Goal: Find contact information: Find contact information

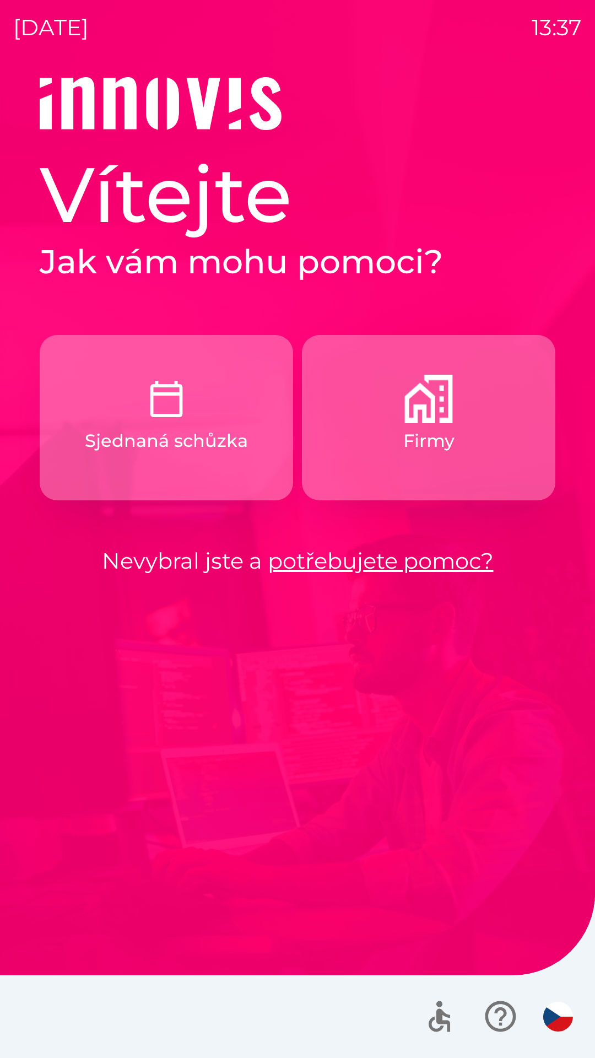
click at [424, 416] on img "button" at bounding box center [428, 399] width 48 height 48
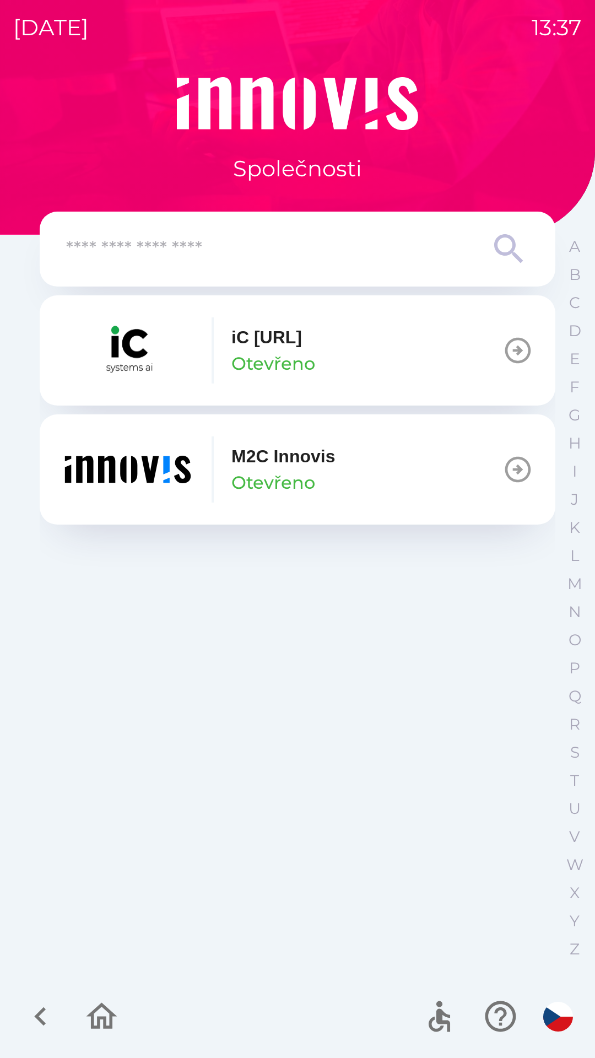
click at [154, 470] on img "button" at bounding box center [128, 469] width 132 height 66
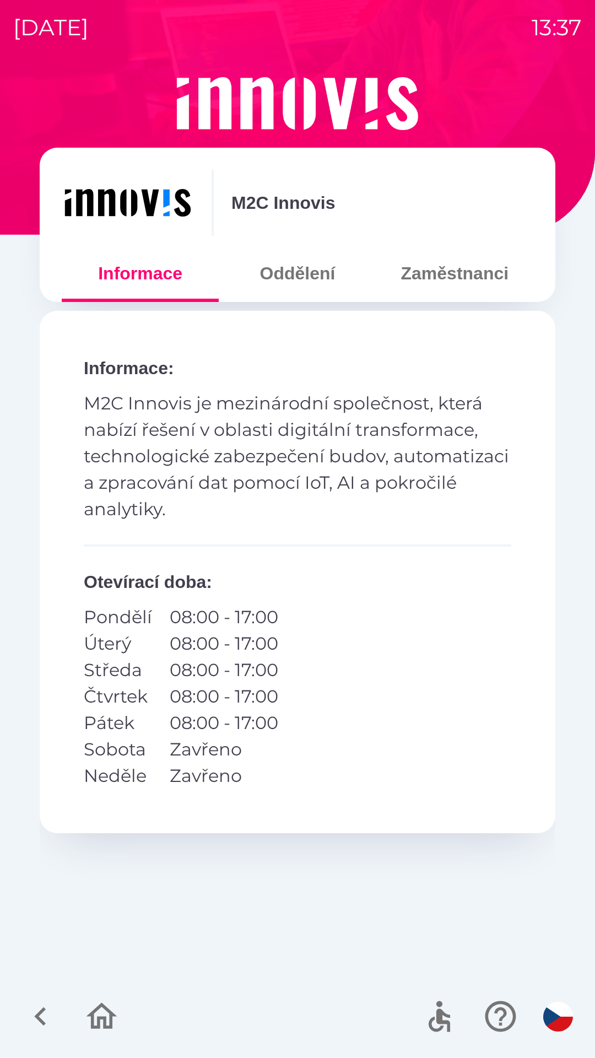
click at [304, 279] on button "Oddělení" at bounding box center [297, 273] width 157 height 40
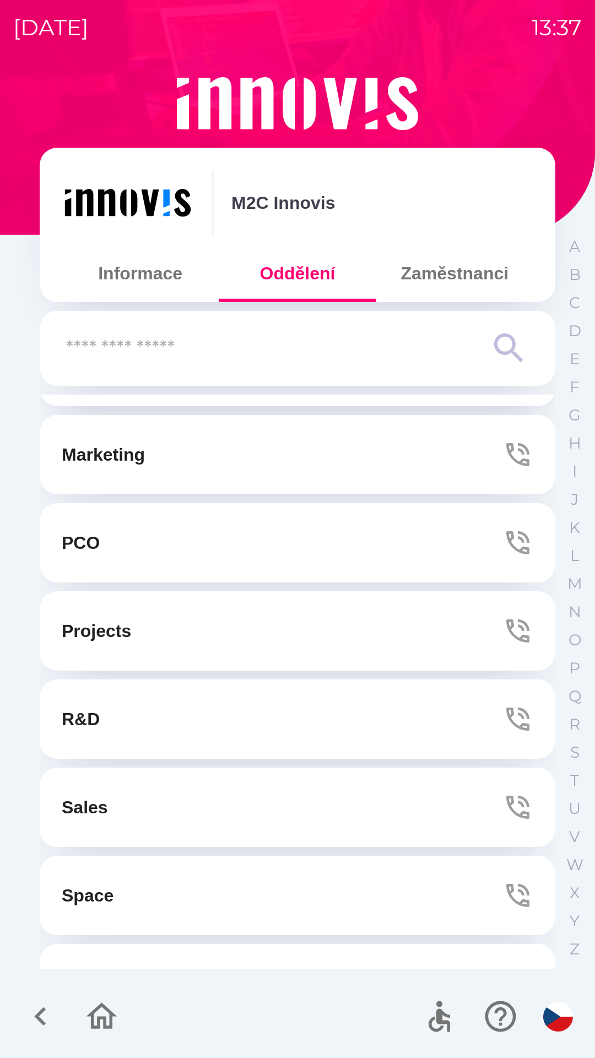
scroll to position [211, 0]
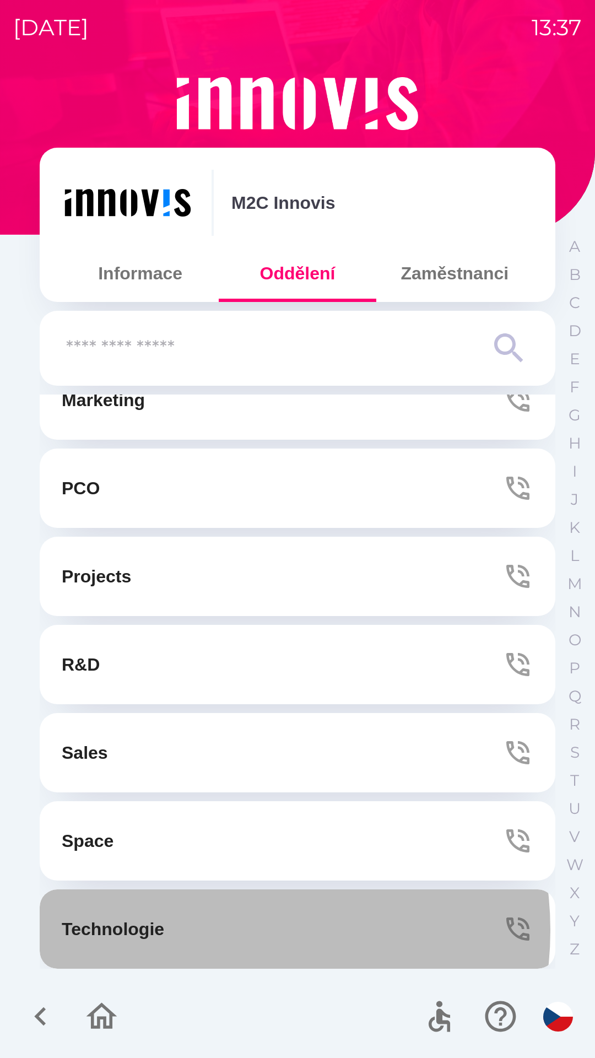
click at [220, 930] on button "Technologie" at bounding box center [298, 928] width 516 height 79
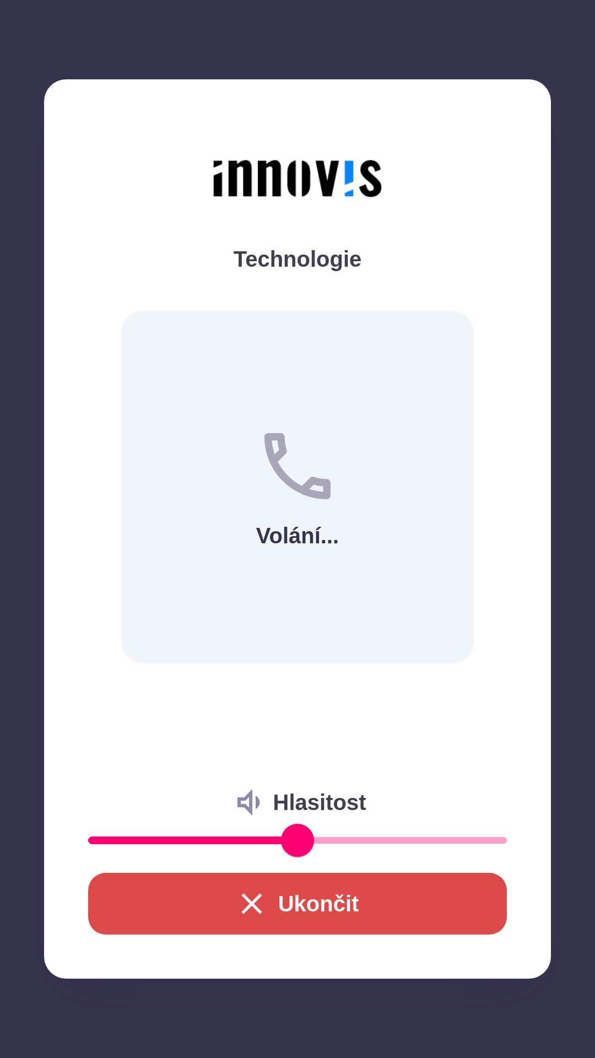
click at [316, 890] on button "Ukončit" at bounding box center [297, 904] width 419 height 62
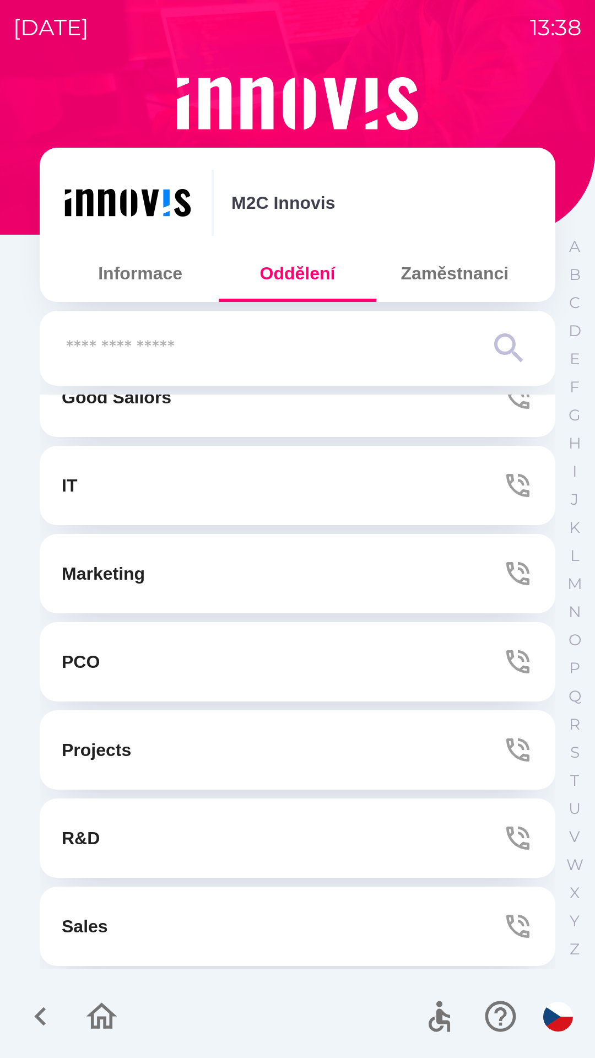
scroll to position [0, 0]
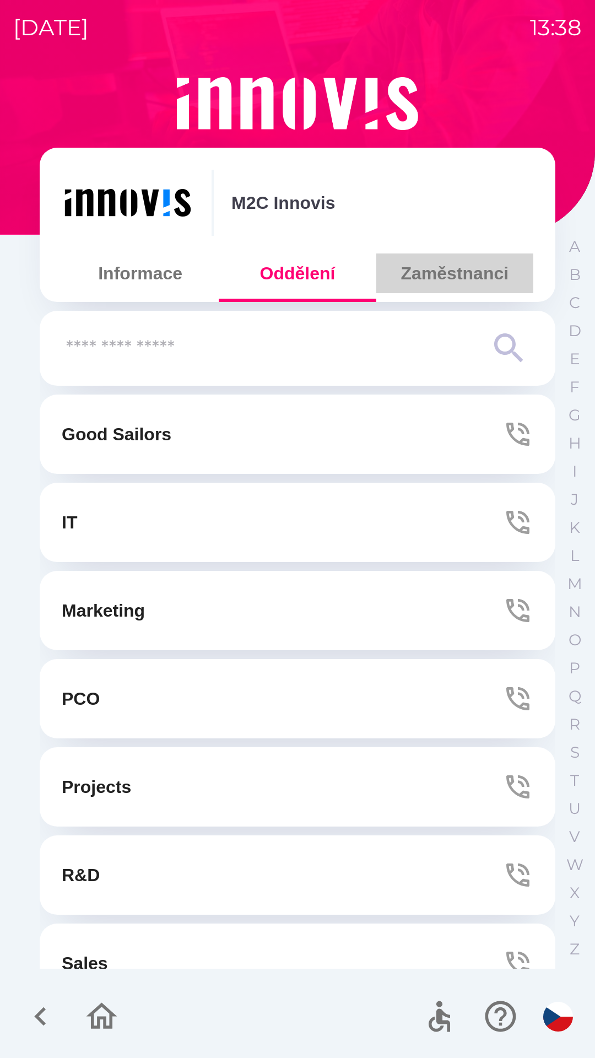
click at [451, 269] on button "Zaměstnanci" at bounding box center [454, 273] width 157 height 40
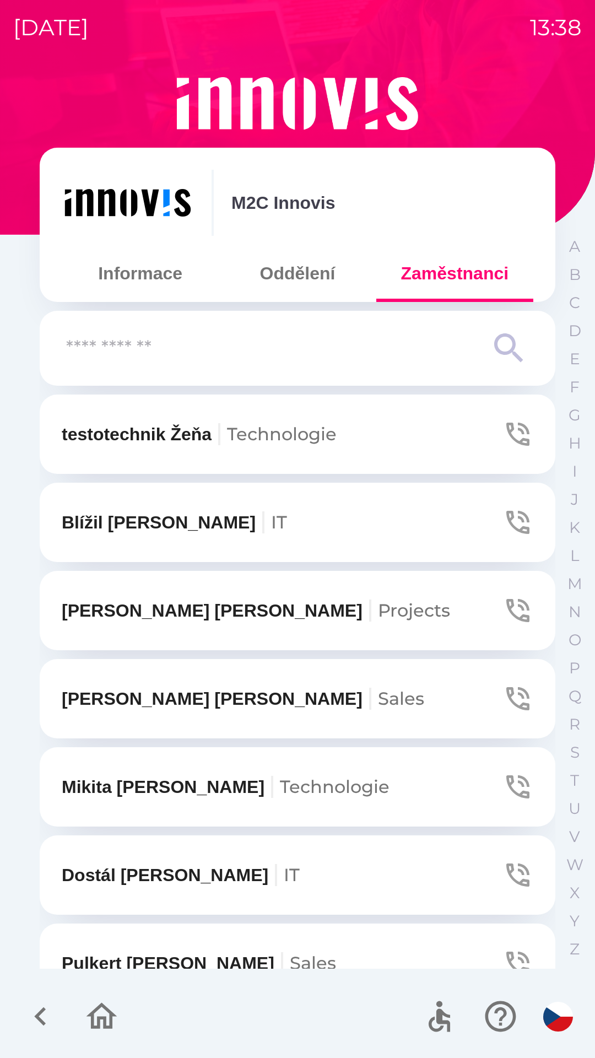
click at [179, 352] on input "text" at bounding box center [275, 348] width 419 height 30
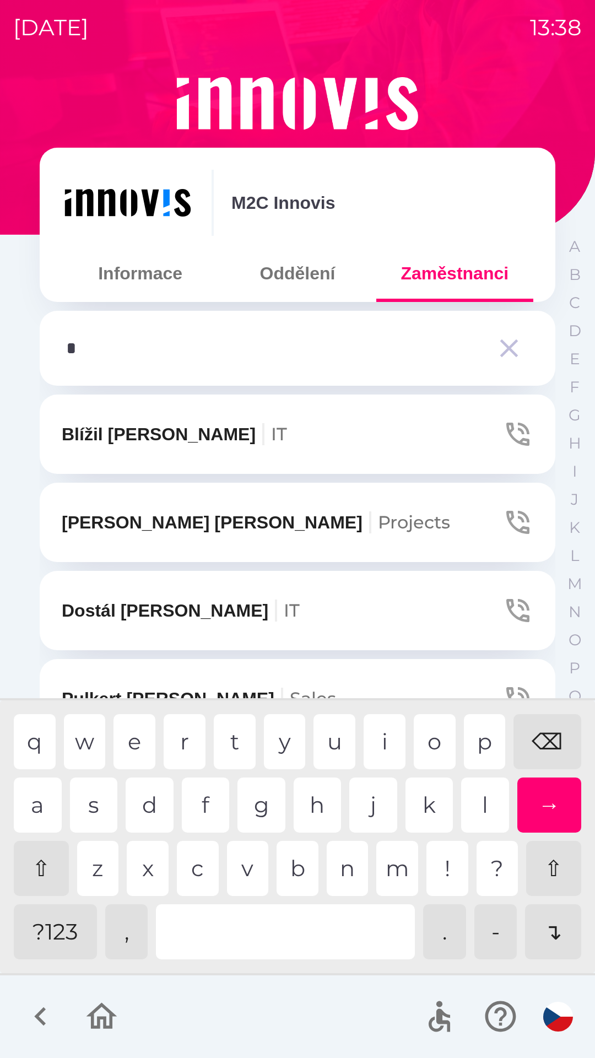
click at [481, 800] on div "l" at bounding box center [485, 805] width 48 height 55
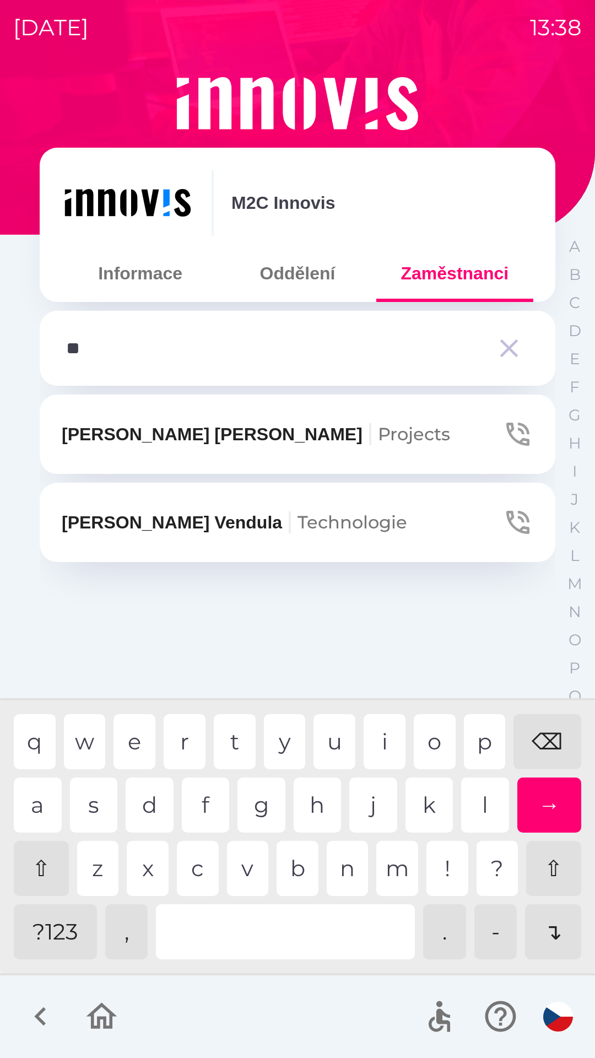
click at [133, 741] on div "e" at bounding box center [135, 741] width 42 height 55
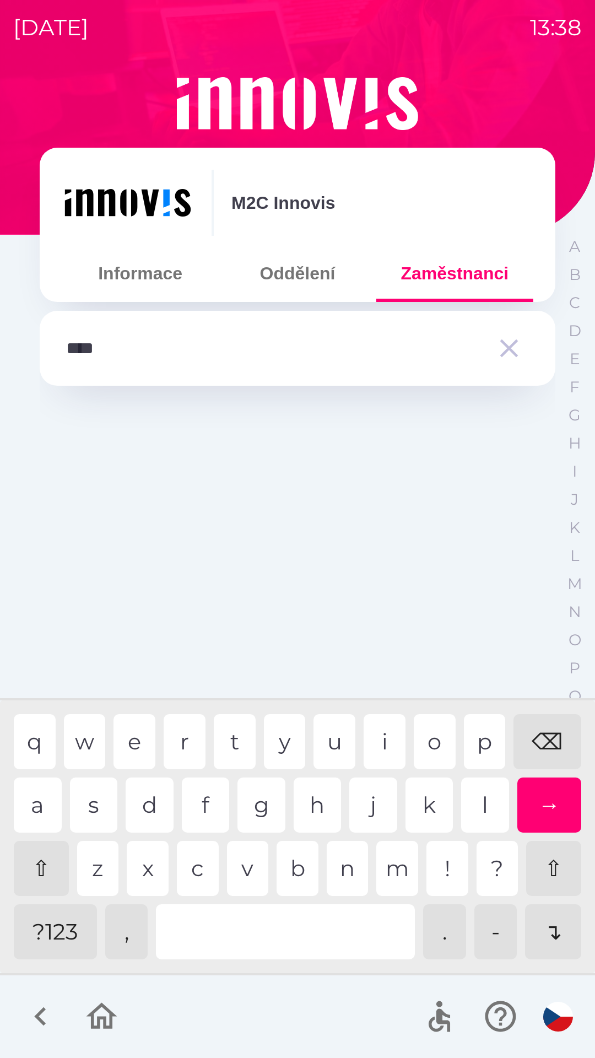
click at [545, 734] on div "⌫" at bounding box center [548, 741] width 68 height 55
type input "*"
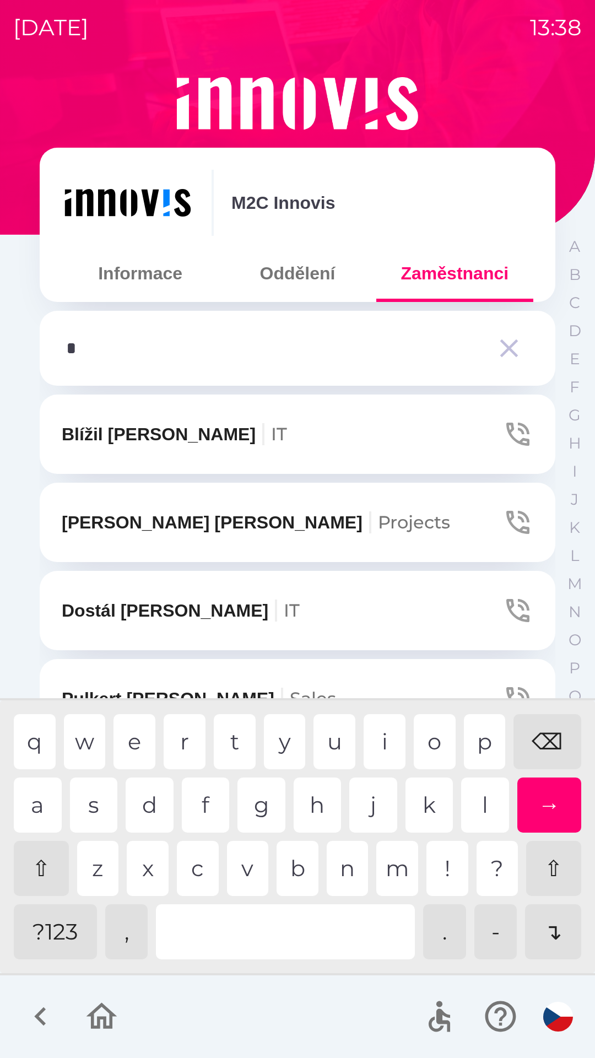
click at [544, 739] on div "⌫" at bounding box center [548, 741] width 68 height 55
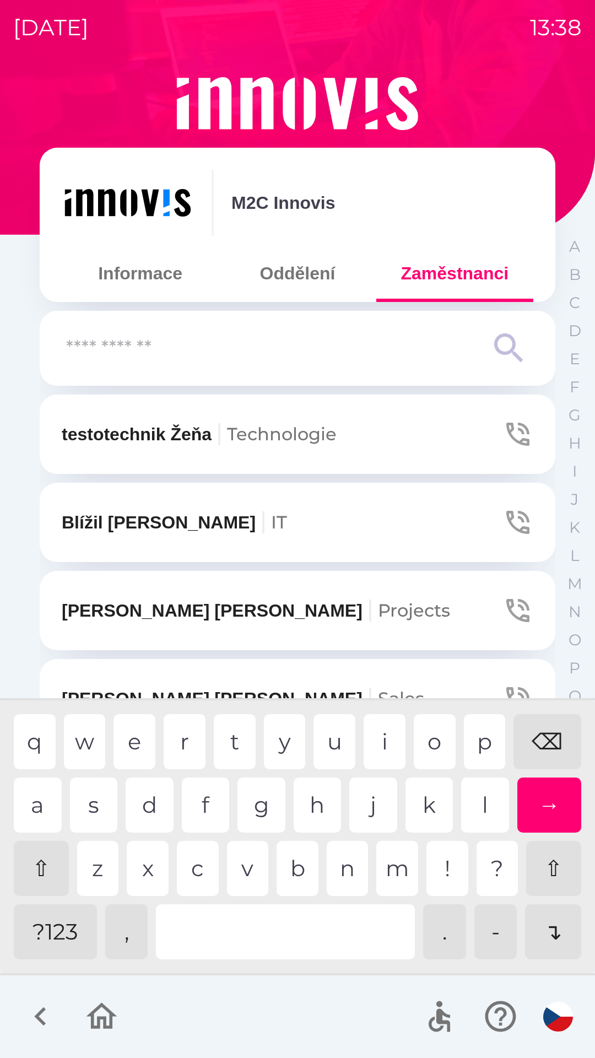
click at [545, 743] on div "⌫" at bounding box center [548, 741] width 68 height 55
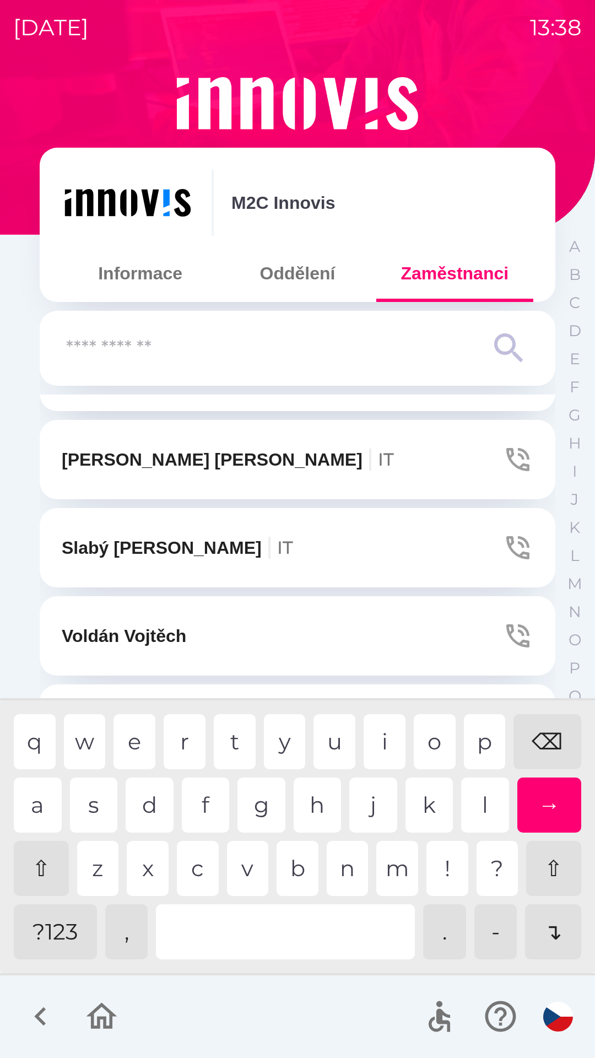
scroll to position [1798, 0]
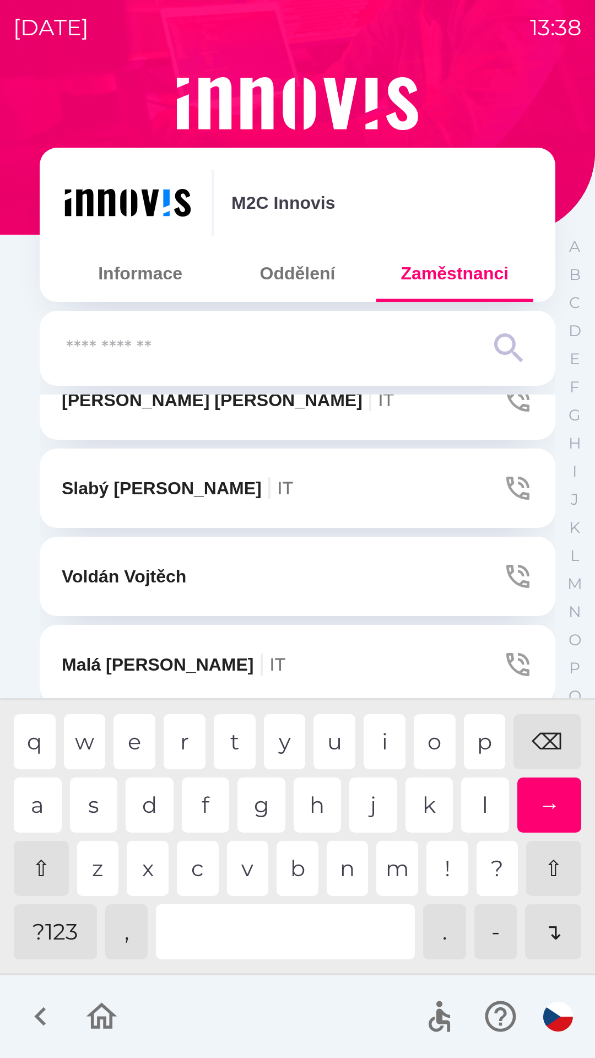
click at [544, 729] on div "⌫" at bounding box center [548, 741] width 68 height 55
click at [548, 741] on div "⌫" at bounding box center [548, 741] width 68 height 55
click at [548, 743] on div "⌫" at bounding box center [548, 741] width 68 height 55
click at [556, 750] on div "⌫" at bounding box center [548, 741] width 68 height 55
click at [549, 751] on div "⌫" at bounding box center [548, 741] width 68 height 55
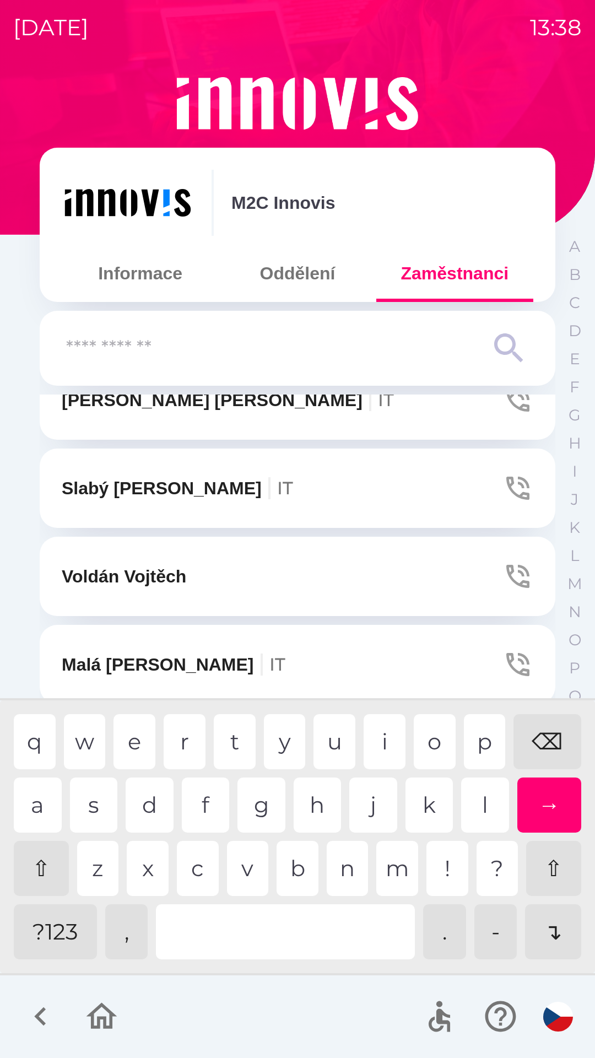
click at [547, 749] on div "⌫" at bounding box center [548, 741] width 68 height 55
click at [547, 762] on div "⌫" at bounding box center [548, 741] width 68 height 55
click at [546, 729] on div "⌫" at bounding box center [548, 741] width 68 height 55
click at [34, 1013] on icon "button" at bounding box center [40, 1016] width 37 height 37
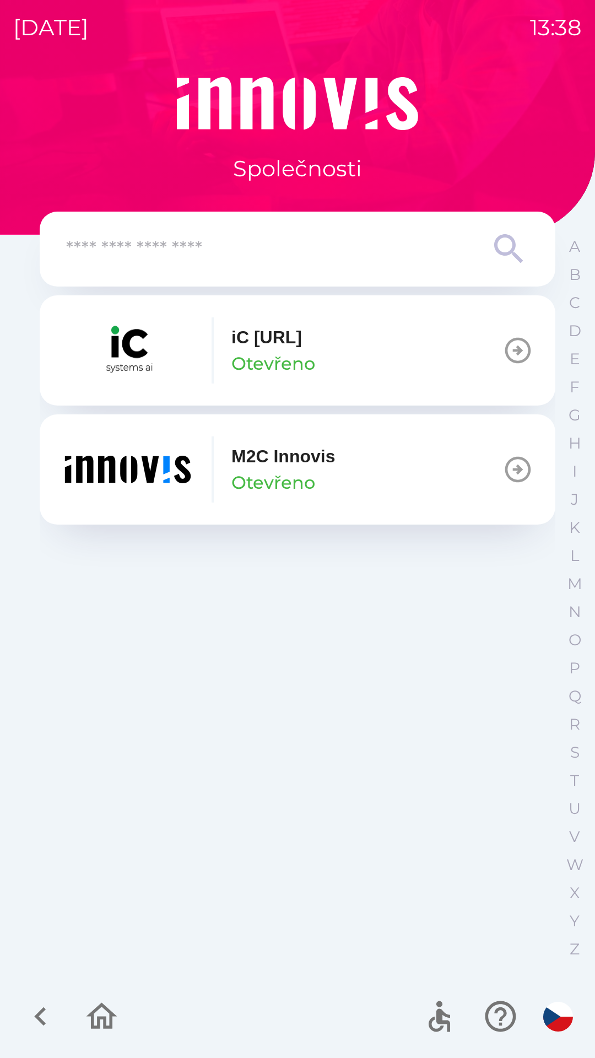
click at [458, 470] on button "M2C Innovis Otevřeno" at bounding box center [298, 469] width 516 height 110
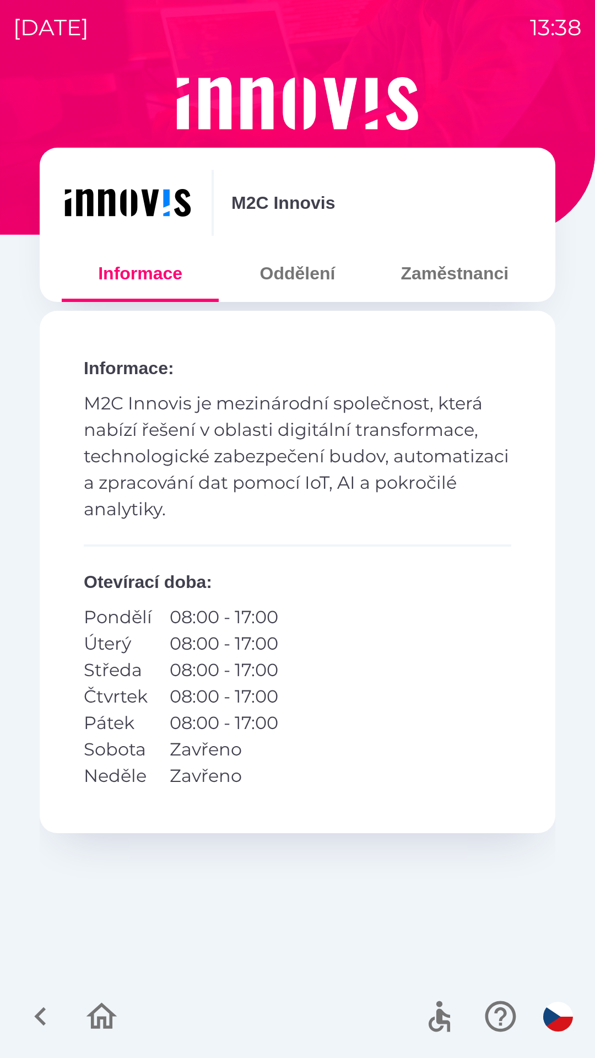
click at [300, 277] on button "Oddělení" at bounding box center [297, 273] width 157 height 40
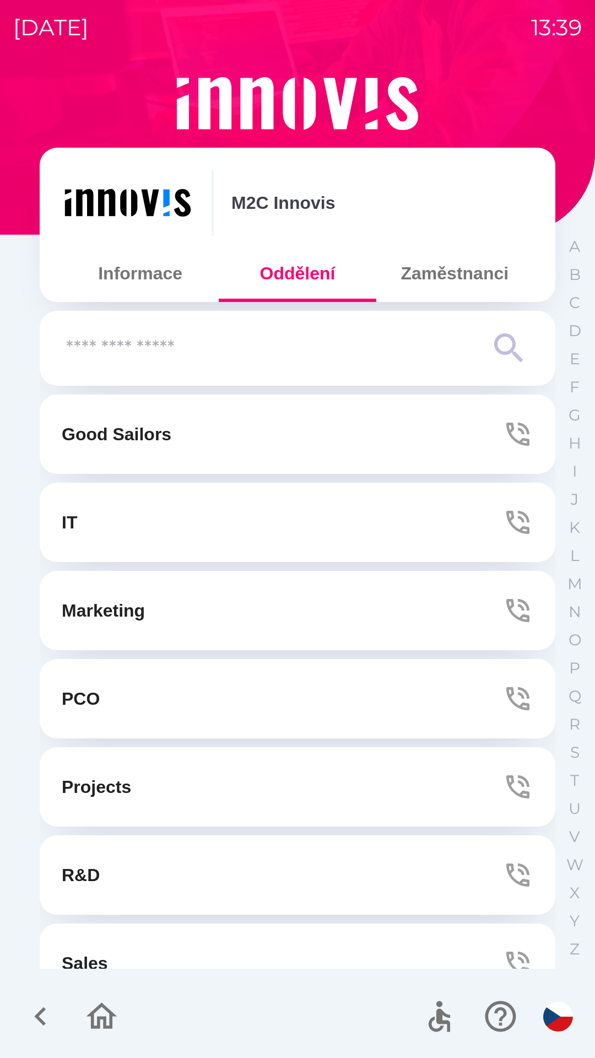
click at [446, 273] on button "Zaměstnanci" at bounding box center [454, 273] width 157 height 40
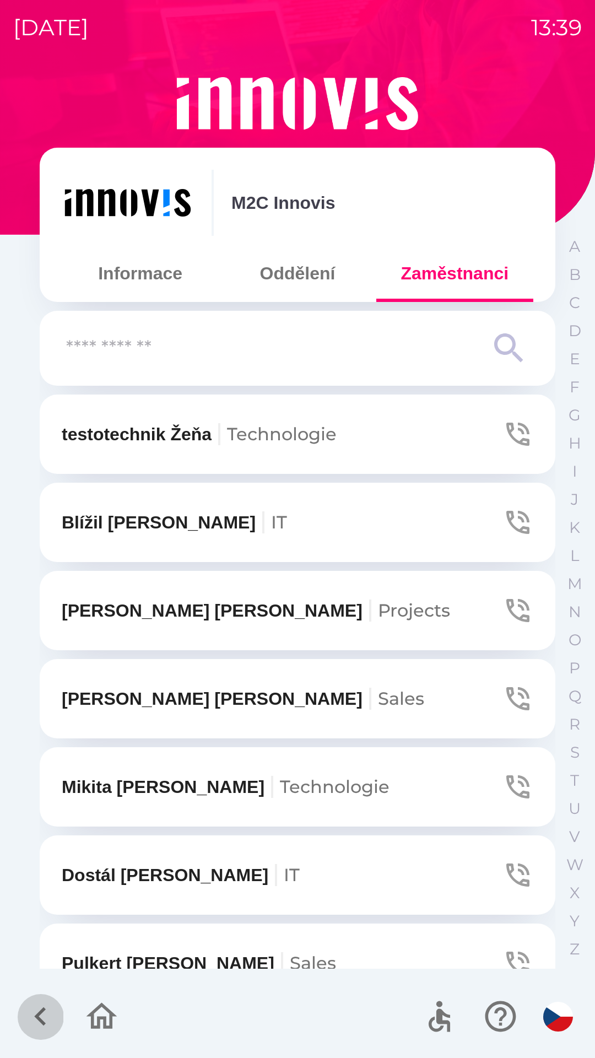
click at [44, 1016] on icon "button" at bounding box center [40, 1016] width 37 height 37
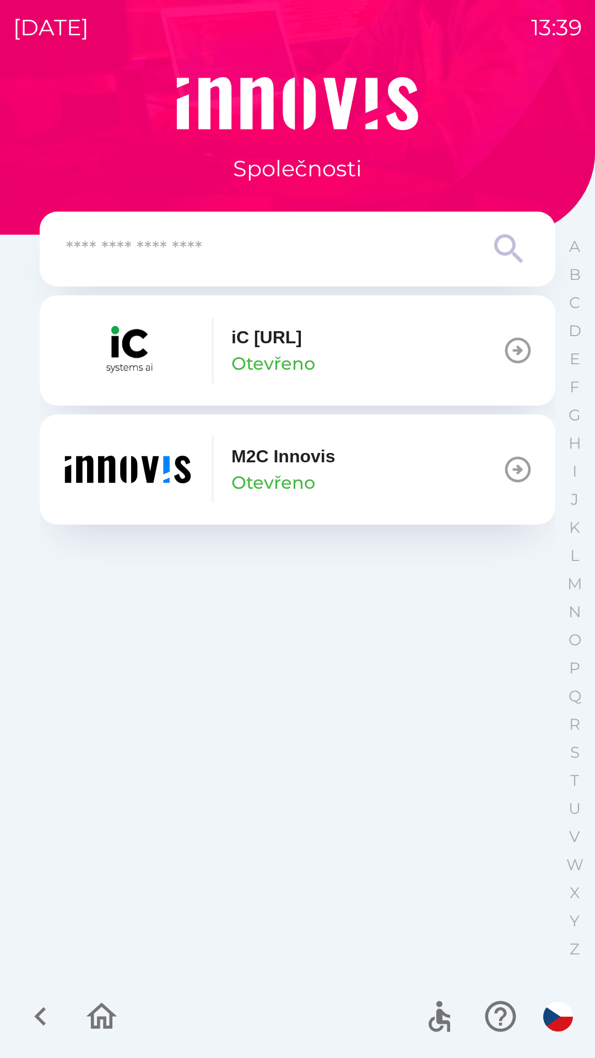
click at [85, 1012] on icon "button" at bounding box center [101, 1016] width 37 height 37
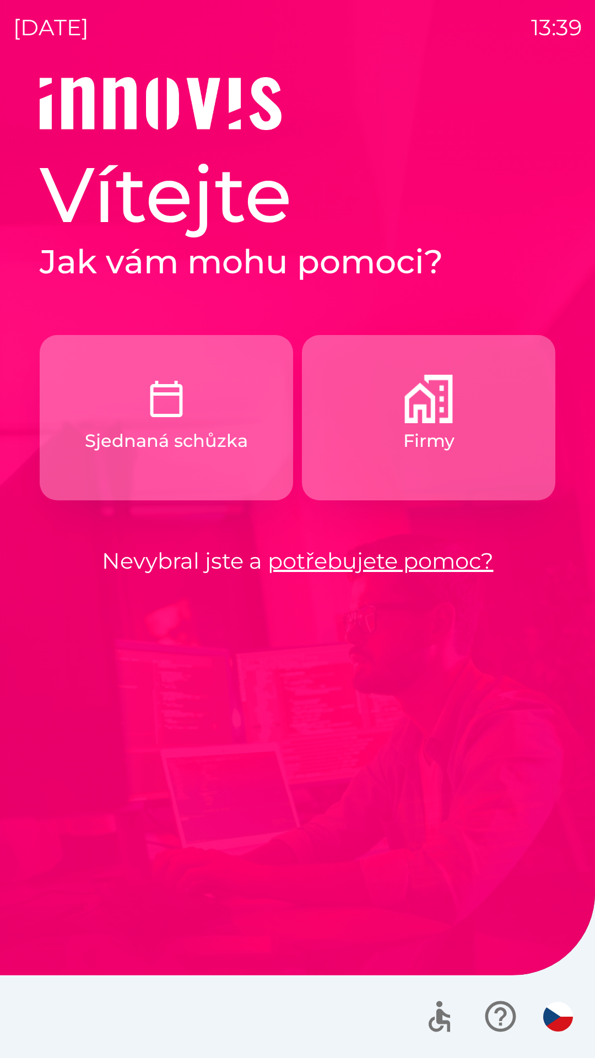
click at [204, 440] on p "Sjednaná schůzka" at bounding box center [166, 441] width 163 height 26
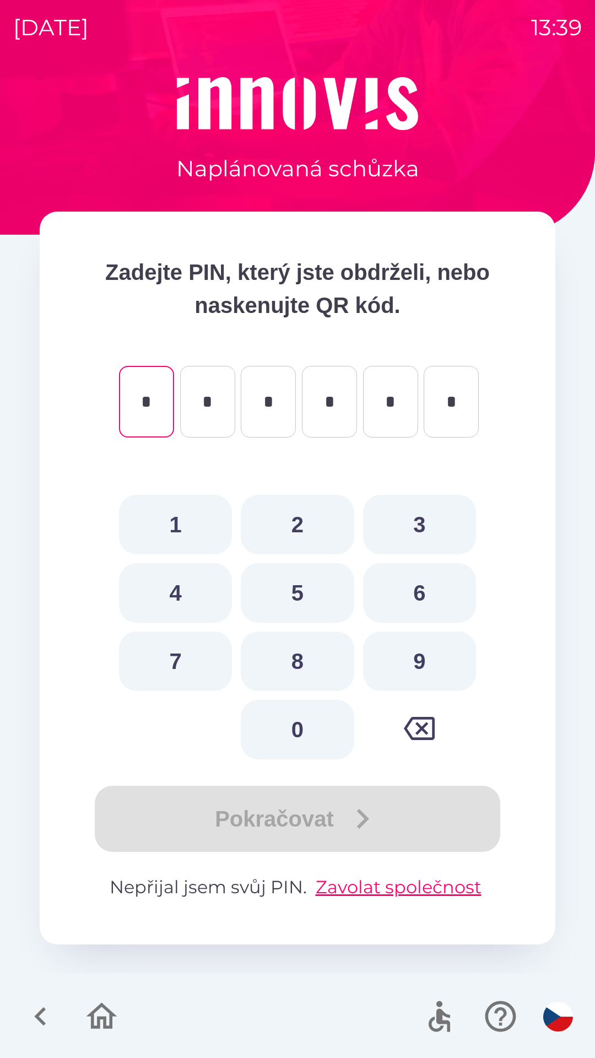
click at [34, 1005] on icon "button" at bounding box center [40, 1016] width 37 height 37
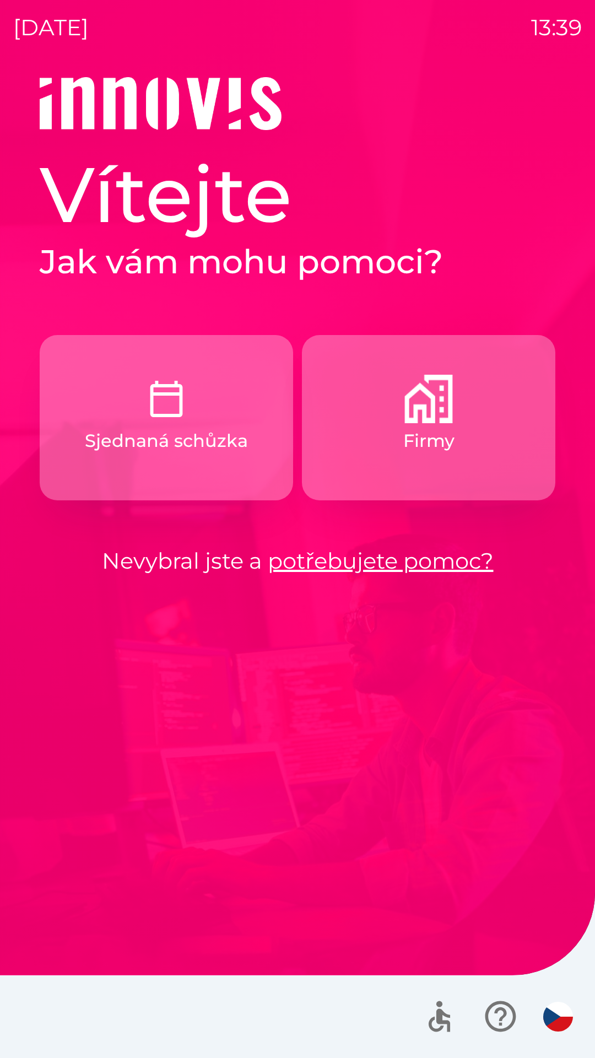
click at [493, 1016] on icon "button" at bounding box center [500, 1016] width 37 height 37
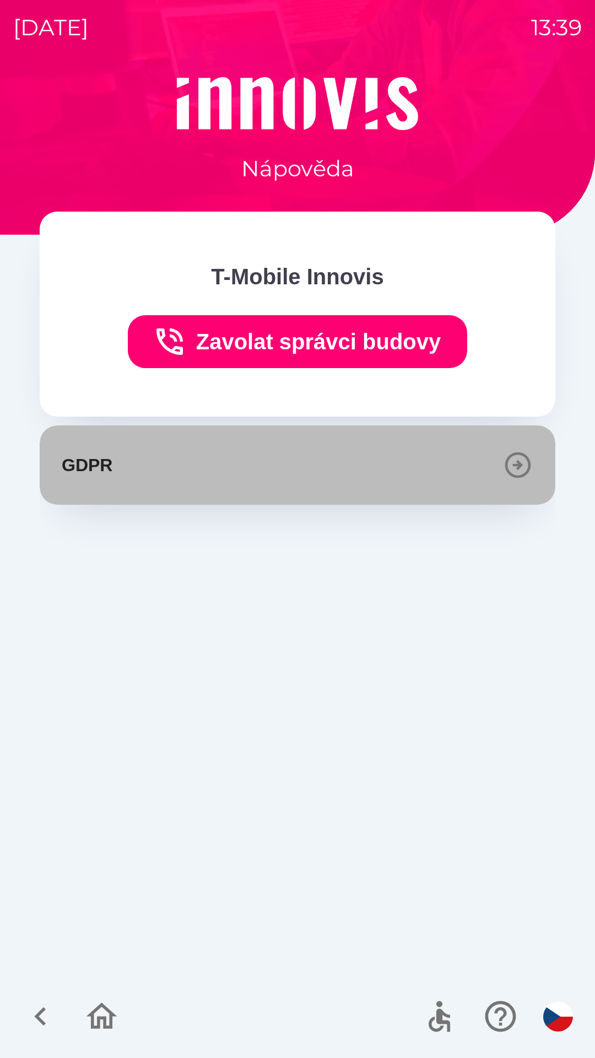
click at [349, 462] on button "GDPR" at bounding box center [298, 464] width 516 height 79
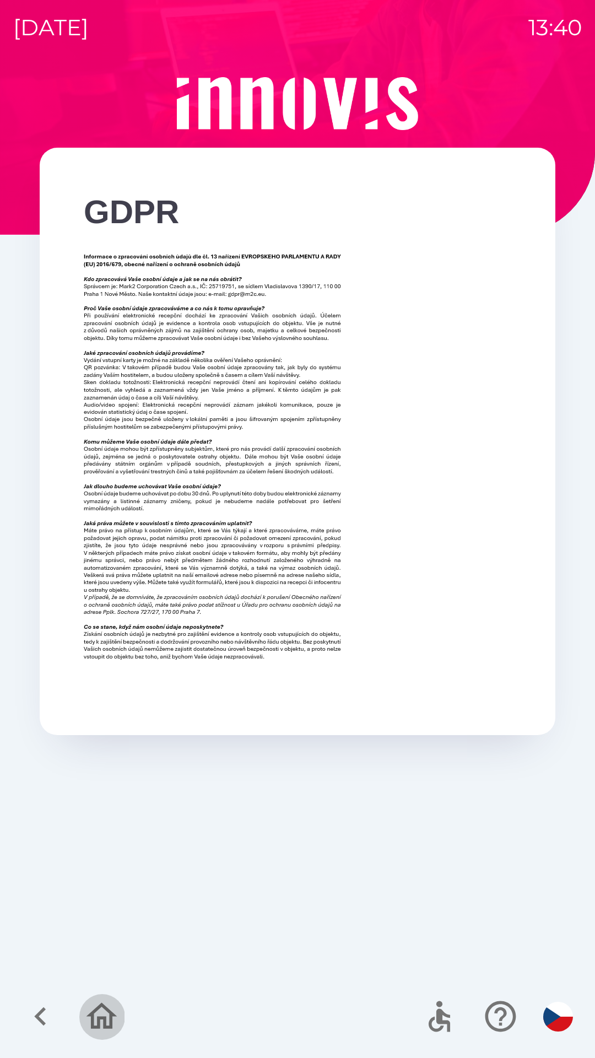
click at [99, 1020] on icon "button" at bounding box center [102, 1016] width 31 height 26
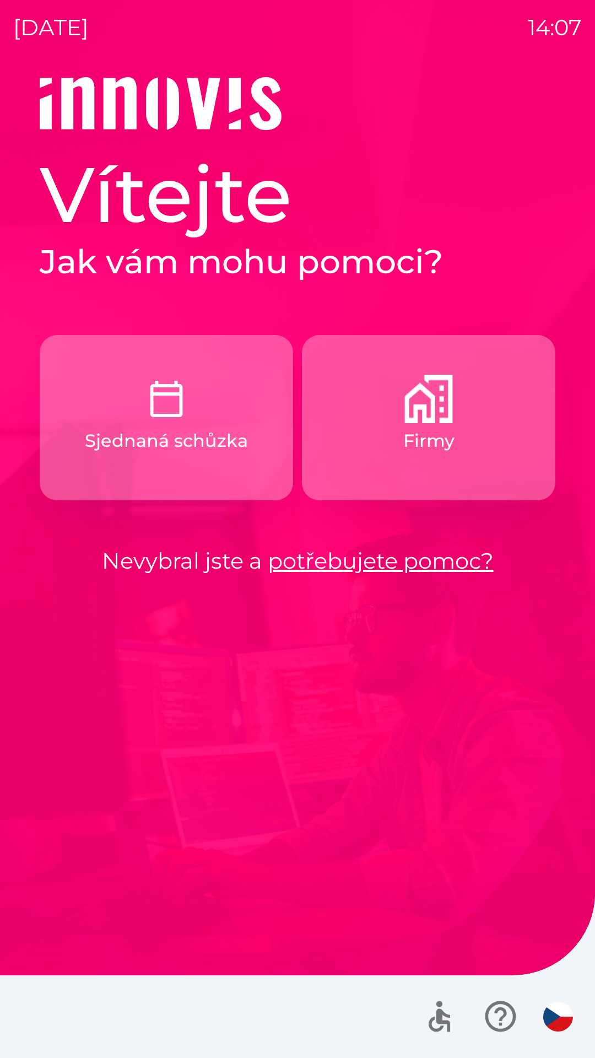
click at [197, 417] on button "Sjednaná schůzka" at bounding box center [166, 417] width 253 height 165
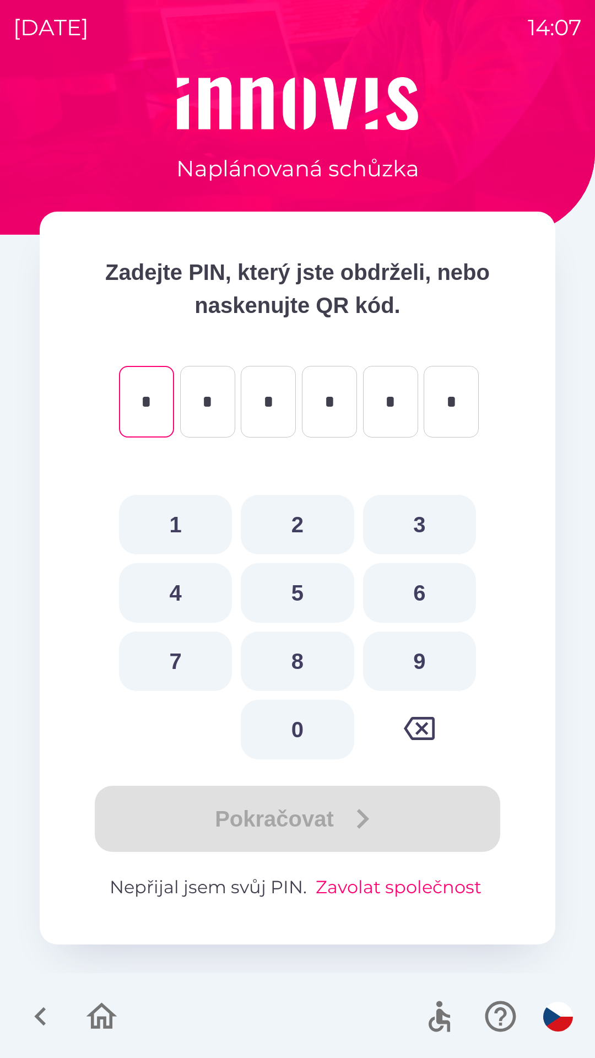
click at [377, 881] on button "Zavolat společnost" at bounding box center [398, 887] width 175 height 26
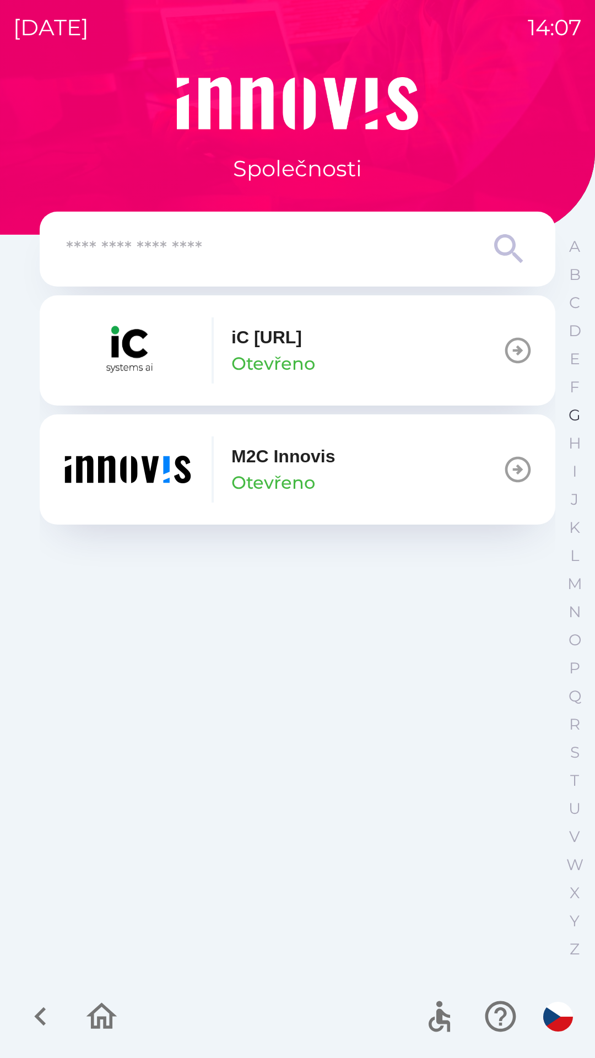
click at [579, 420] on p "G" at bounding box center [575, 415] width 12 height 19
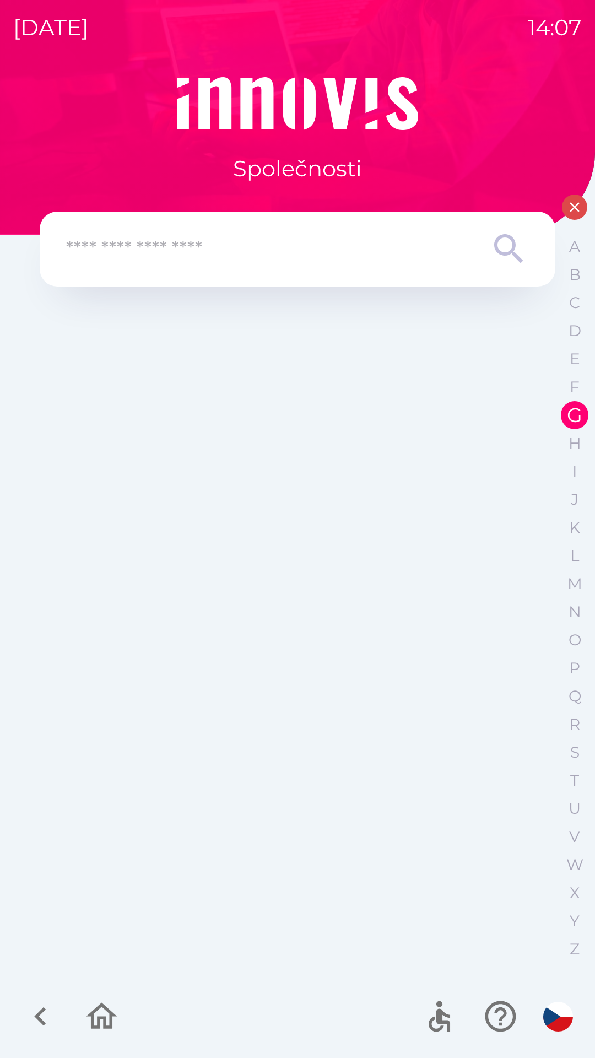
click at [269, 256] on input "text" at bounding box center [275, 249] width 419 height 30
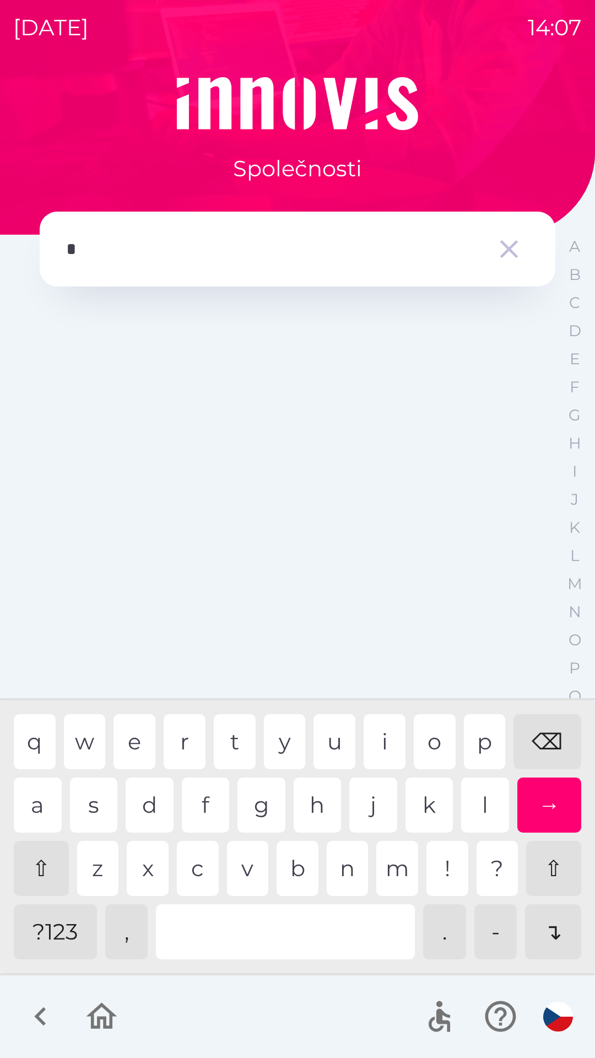
click at [265, 802] on div "g" at bounding box center [262, 805] width 48 height 55
click at [190, 751] on div "r" at bounding box center [185, 741] width 42 height 55
click at [145, 750] on div "e" at bounding box center [135, 741] width 42 height 55
click at [136, 745] on div "e" at bounding box center [135, 741] width 42 height 55
click at [348, 866] on div "n" at bounding box center [348, 868] width 42 height 55
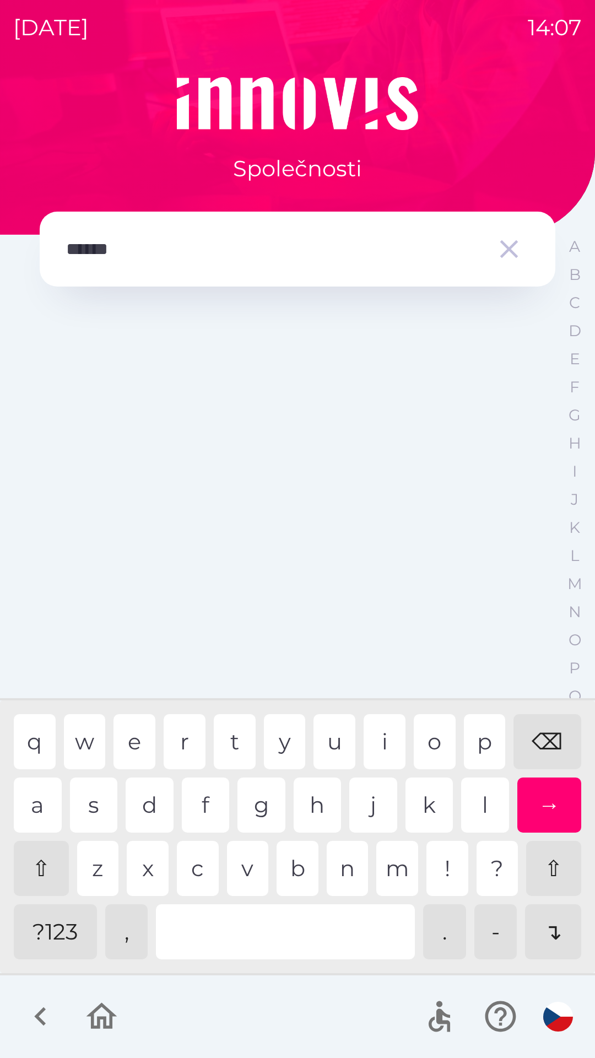
click at [293, 936] on div at bounding box center [285, 931] width 259 height 55
click at [98, 741] on div "w" at bounding box center [85, 741] width 42 height 55
type input "**********"
click at [354, 863] on div "n" at bounding box center [348, 868] width 42 height 55
click at [547, 809] on div "→" at bounding box center [549, 805] width 64 height 55
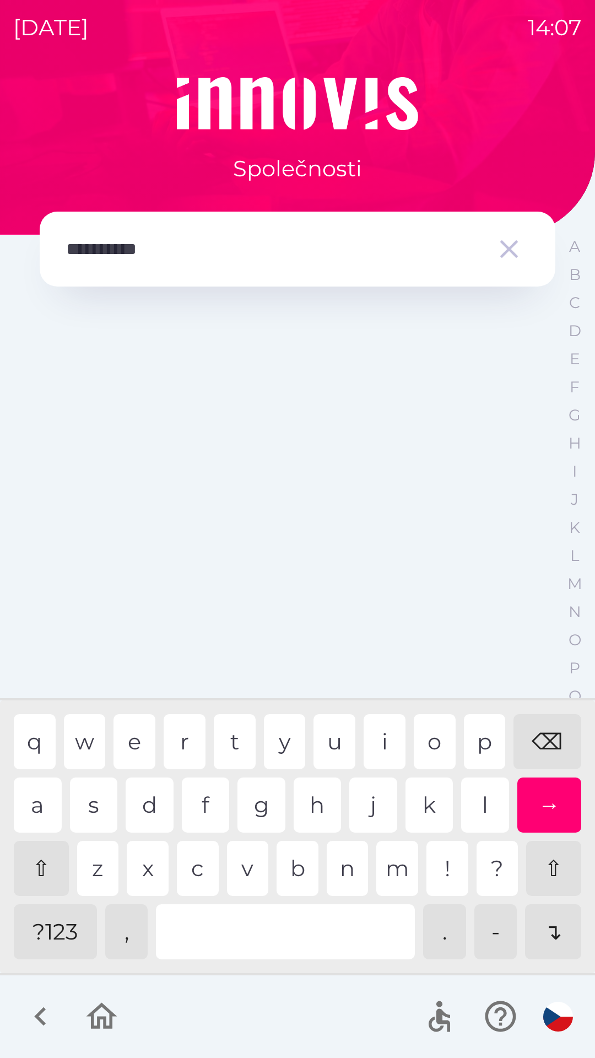
click at [508, 249] on icon "button" at bounding box center [509, 249] width 18 height 18
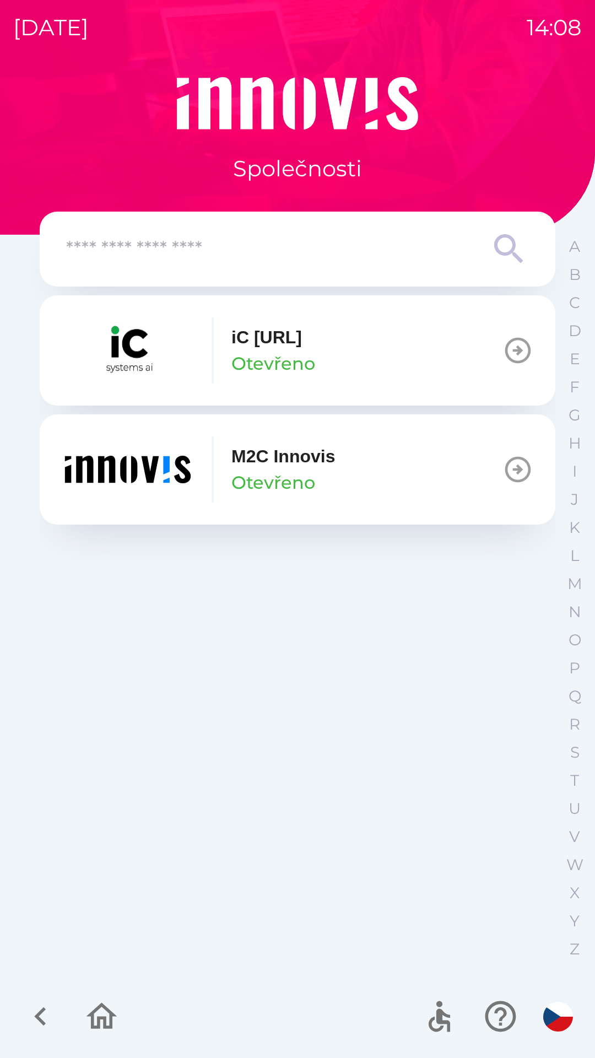
click at [504, 250] on icon at bounding box center [509, 249] width 40 height 40
click at [288, 250] on input "text" at bounding box center [275, 249] width 419 height 30
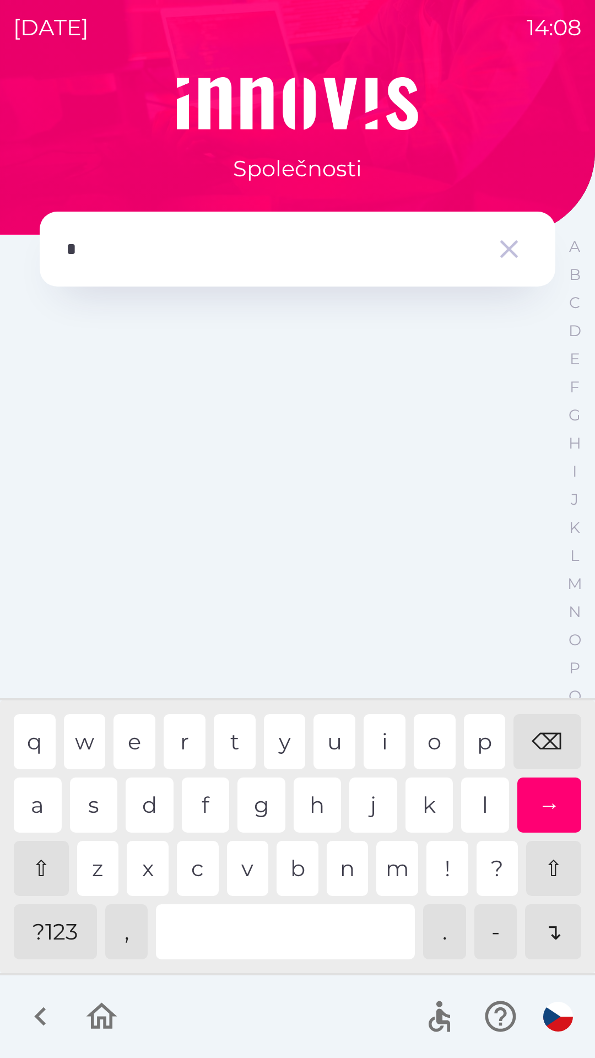
click at [259, 811] on div "g" at bounding box center [262, 805] width 48 height 55
click at [131, 732] on div "e" at bounding box center [135, 741] width 42 height 55
click at [343, 857] on div "n" at bounding box center [348, 868] width 42 height 55
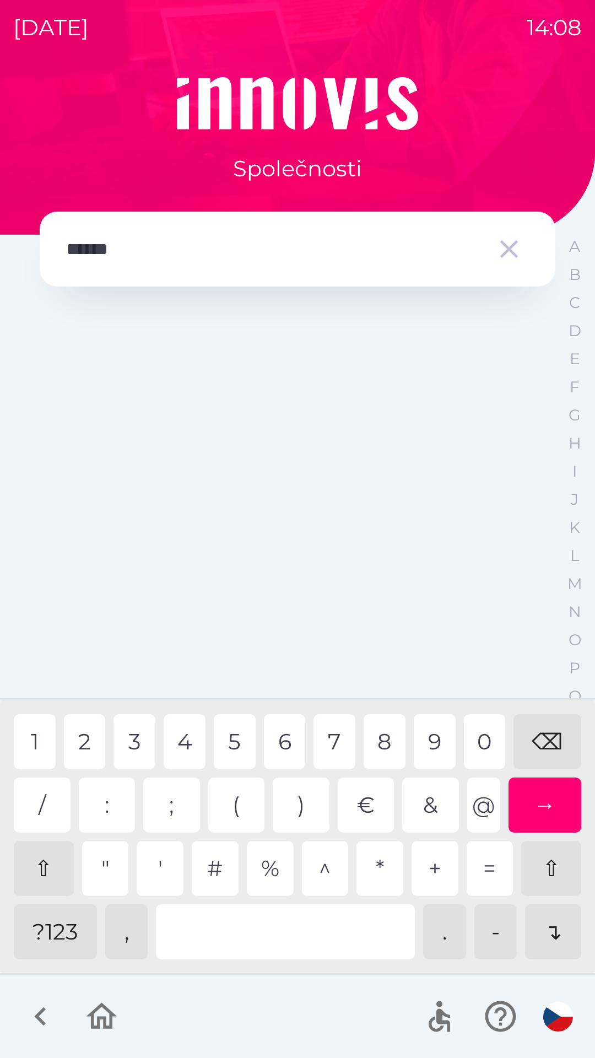
click at [492, 925] on div "-" at bounding box center [495, 931] width 43 height 55
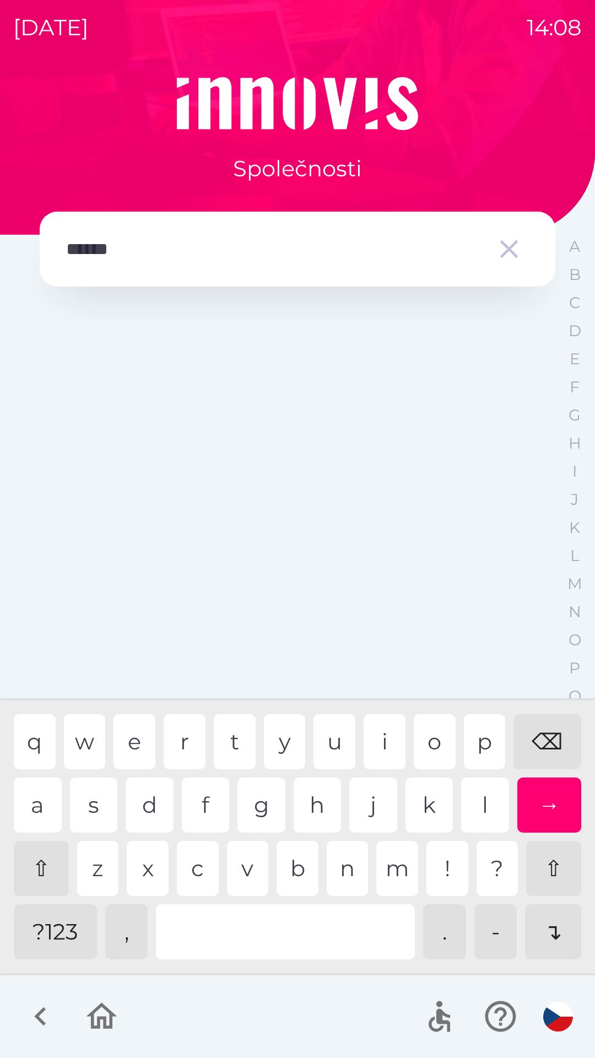
click at [67, 932] on div "?123" at bounding box center [55, 931] width 83 height 55
click at [87, 735] on div "w" at bounding box center [85, 741] width 42 height 55
click at [42, 807] on div "a" at bounding box center [38, 805] width 48 height 55
type input "**********"
click at [545, 808] on div "→" at bounding box center [549, 805] width 64 height 55
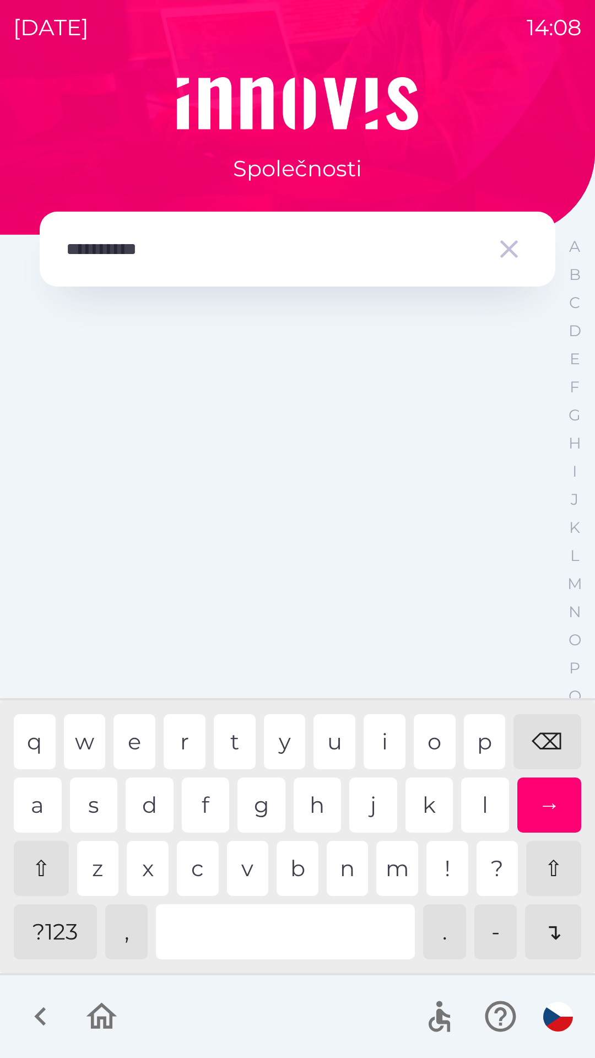
click at [556, 808] on div "→" at bounding box center [549, 805] width 64 height 55
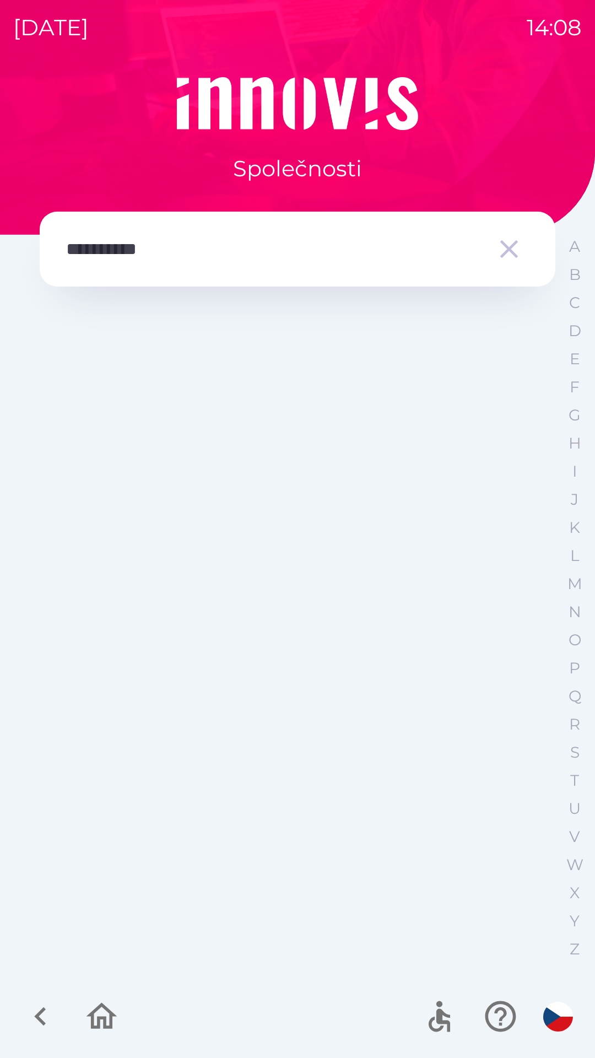
click at [556, 930] on div "**********" at bounding box center [297, 567] width 569 height 981
click at [511, 251] on icon "button" at bounding box center [509, 249] width 18 height 18
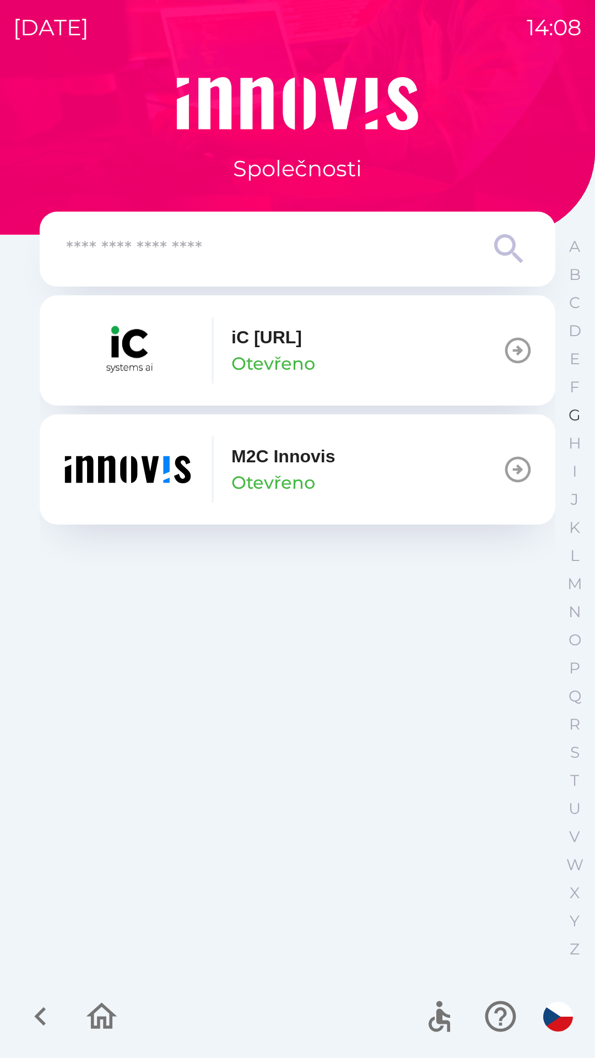
click at [568, 417] on button "G" at bounding box center [575, 415] width 28 height 28
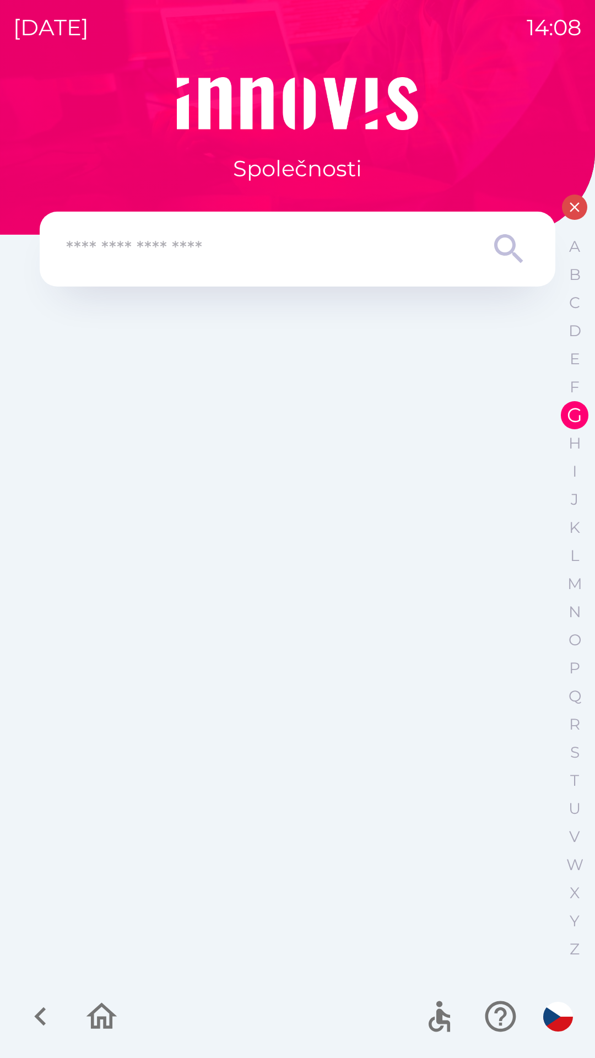
click at [204, 249] on input "text" at bounding box center [275, 249] width 419 height 30
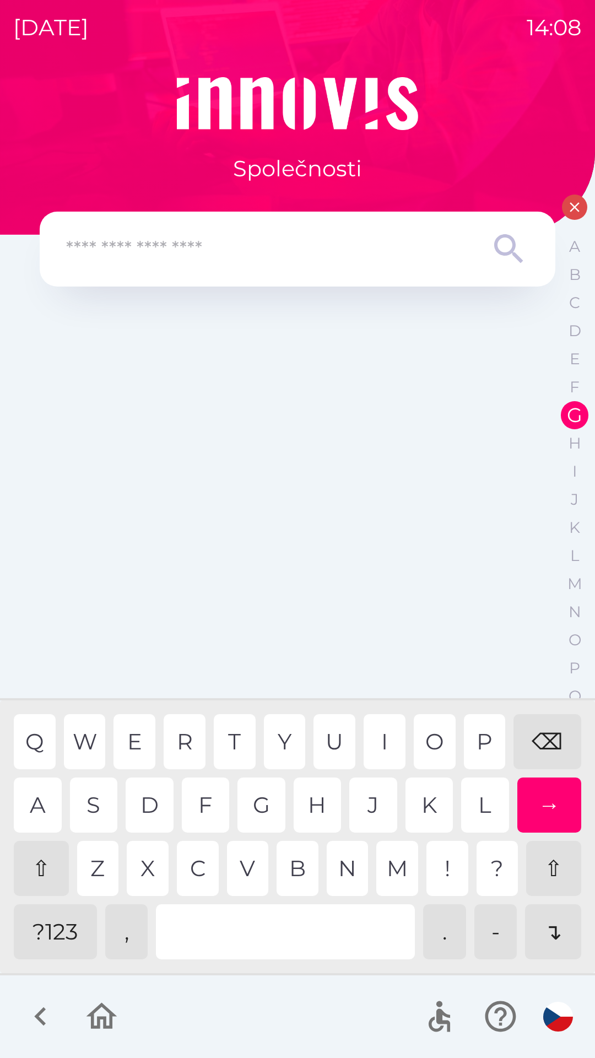
click at [46, 864] on div "⇧" at bounding box center [41, 868] width 55 height 55
click at [266, 802] on div "G" at bounding box center [262, 805] width 48 height 55
click at [133, 739] on div "E" at bounding box center [135, 741] width 42 height 55
type input "*****"
click at [349, 870] on div "N" at bounding box center [348, 868] width 42 height 55
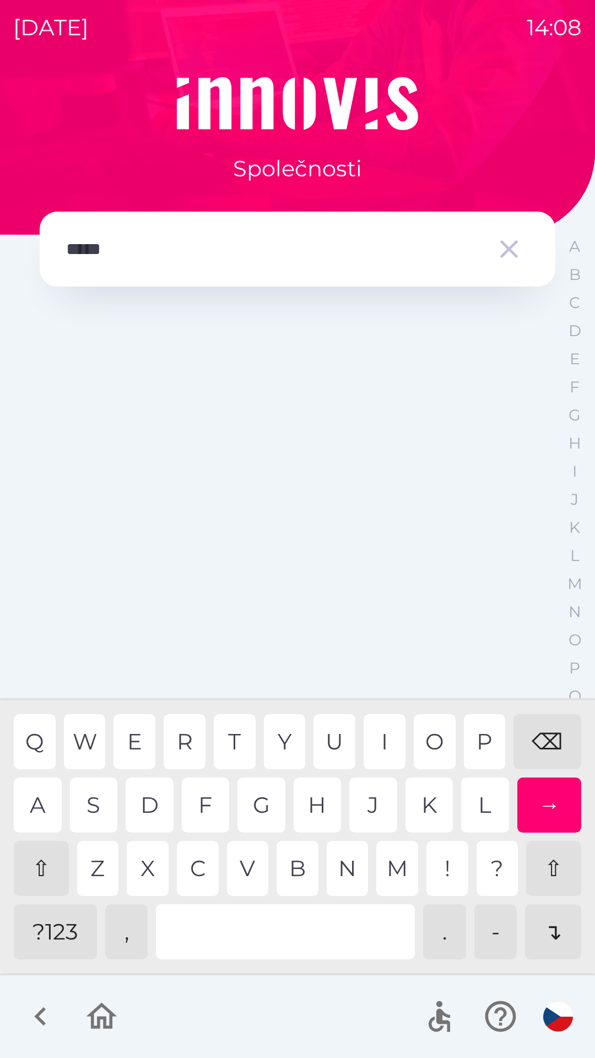
click at [548, 797] on div "→" at bounding box center [549, 805] width 64 height 55
click at [537, 790] on div "→" at bounding box center [549, 805] width 64 height 55
click at [506, 247] on icon "button" at bounding box center [509, 249] width 18 height 18
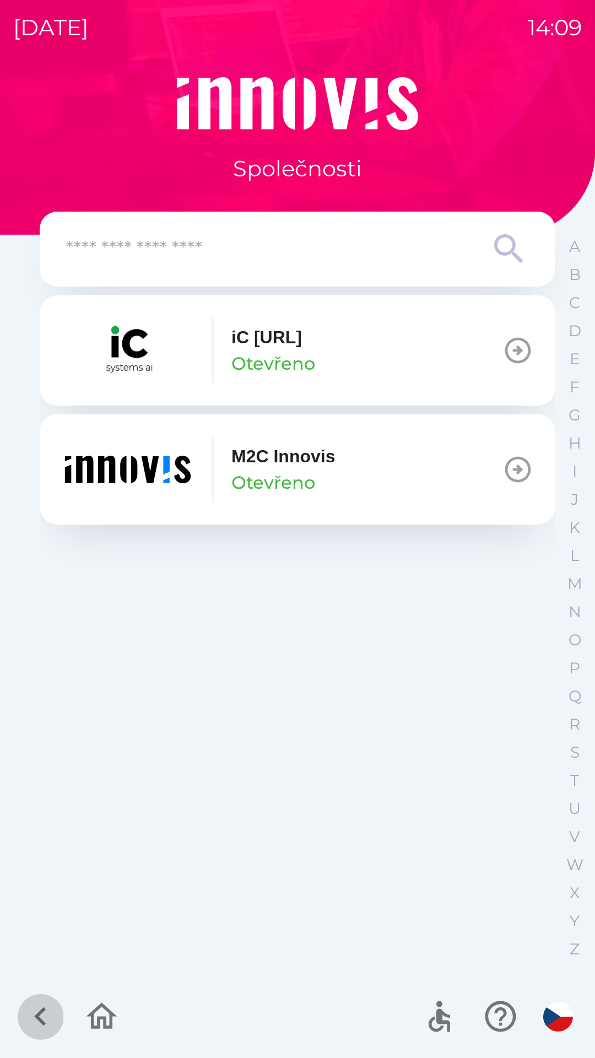
click at [44, 1008] on icon "button" at bounding box center [40, 1016] width 12 height 19
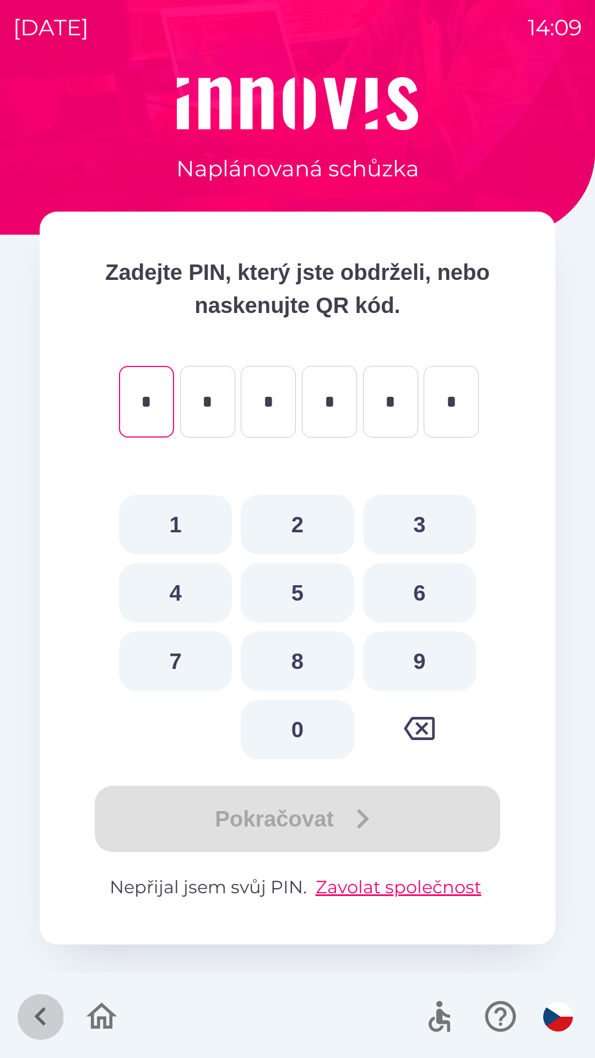
click at [34, 1010] on icon "button" at bounding box center [40, 1016] width 37 height 37
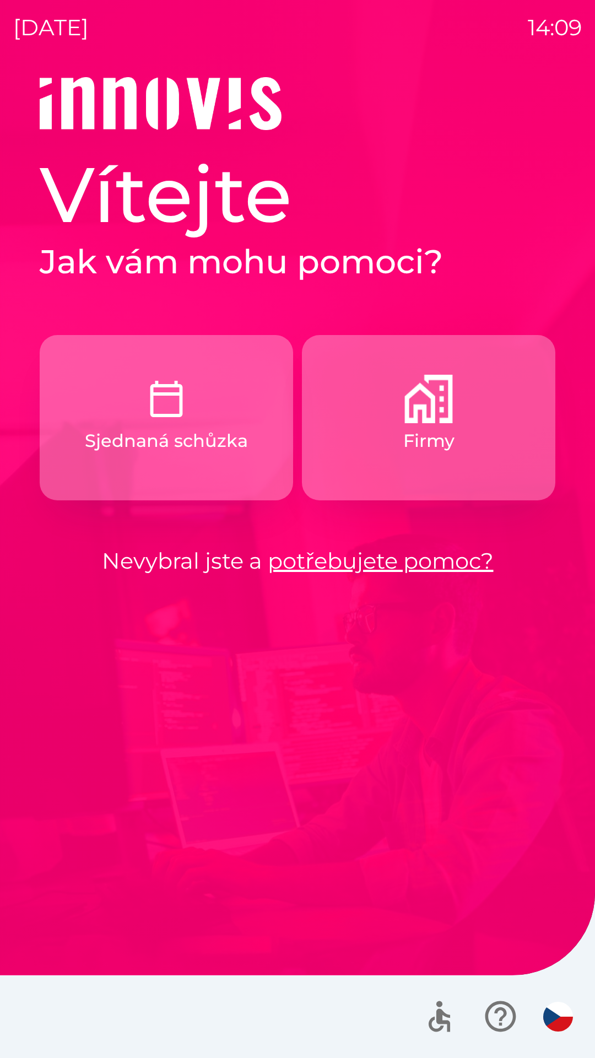
click at [420, 421] on img "button" at bounding box center [428, 399] width 48 height 48
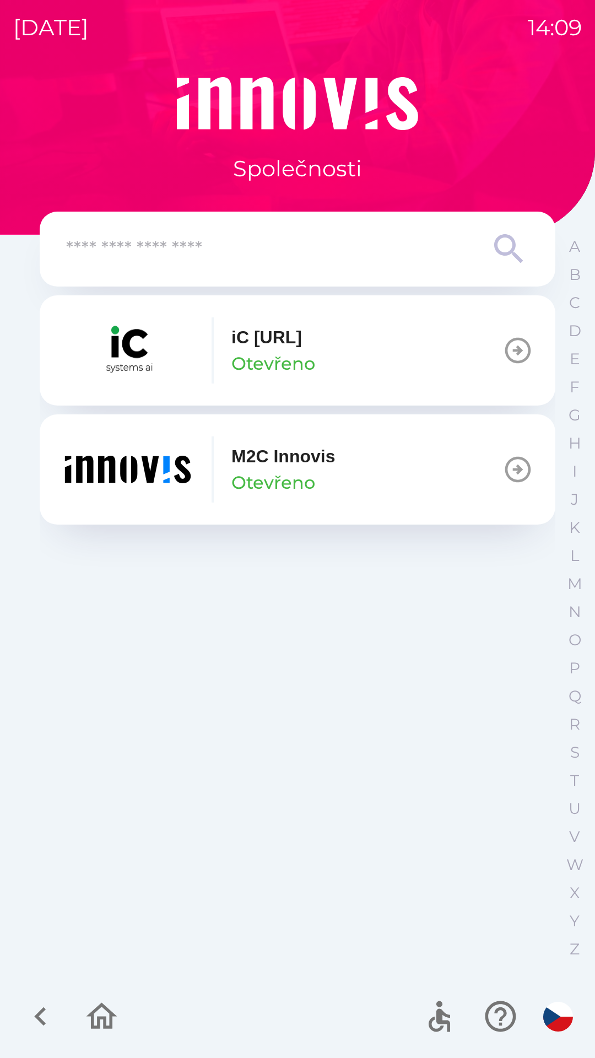
click at [288, 250] on input "text" at bounding box center [275, 249] width 419 height 30
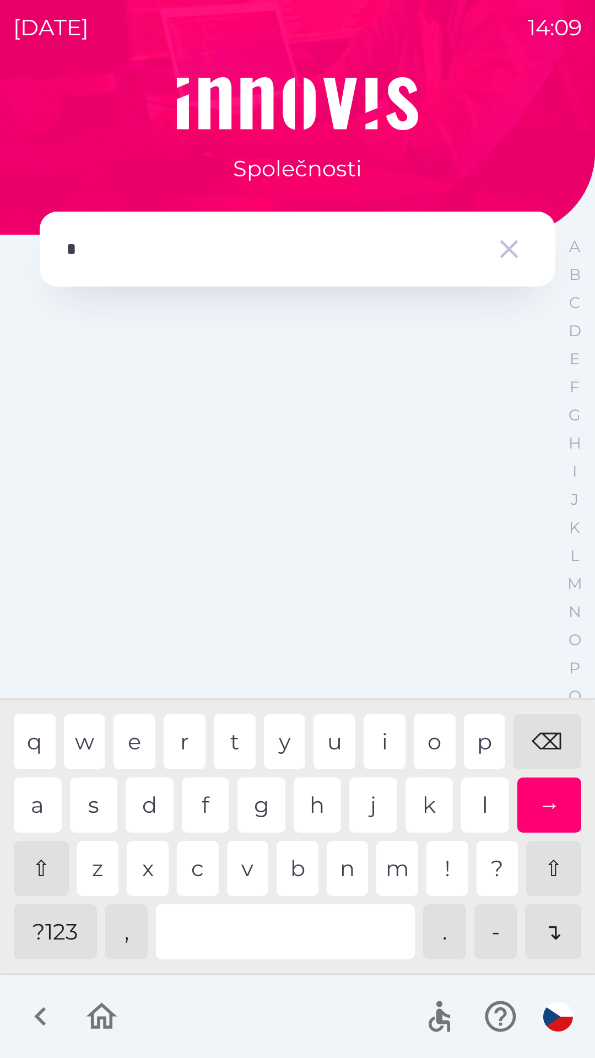
click at [266, 812] on div "g" at bounding box center [262, 805] width 48 height 55
click at [197, 746] on div "r" at bounding box center [185, 741] width 42 height 55
click at [144, 740] on div "e" at bounding box center [135, 741] width 42 height 55
click at [144, 739] on div "e" at bounding box center [135, 741] width 42 height 55
click at [347, 862] on div "n" at bounding box center [348, 868] width 42 height 55
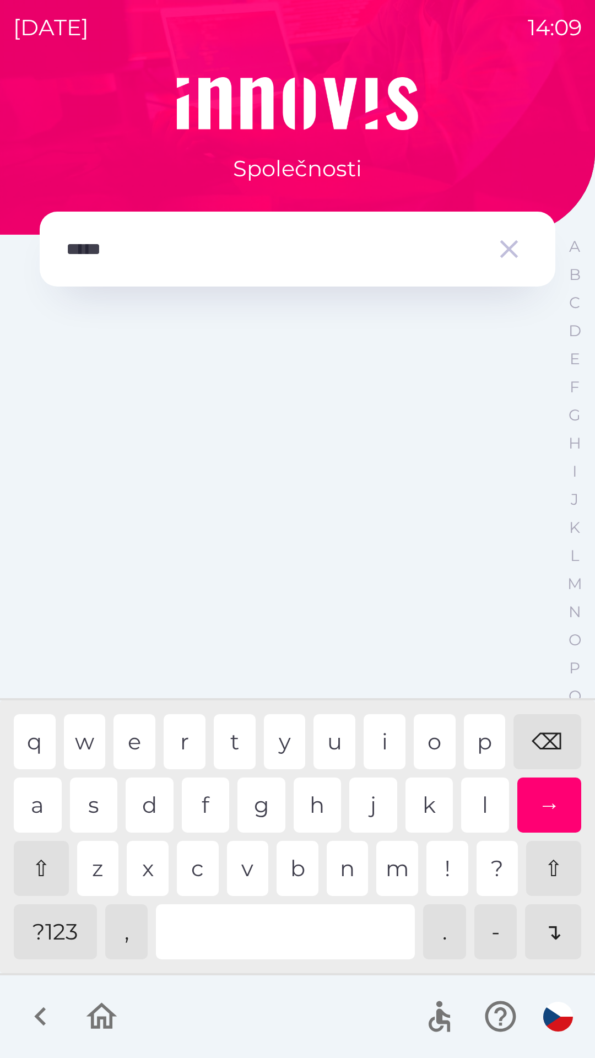
click at [545, 811] on div "→" at bounding box center [549, 805] width 64 height 55
click at [540, 806] on div "→" at bounding box center [549, 805] width 64 height 55
click at [547, 809] on div "→" at bounding box center [549, 805] width 64 height 55
click at [551, 808] on div "→" at bounding box center [549, 805] width 64 height 55
click at [548, 802] on div "→" at bounding box center [549, 805] width 64 height 55
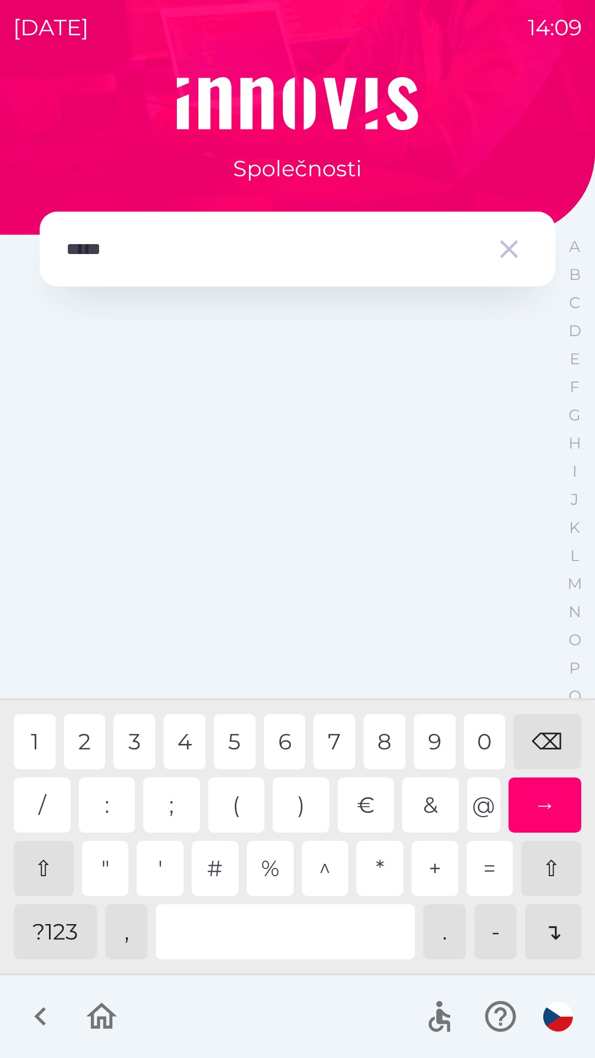
click at [54, 936] on div "?123" at bounding box center [55, 931] width 83 height 55
click at [494, 934] on div "-" at bounding box center [495, 931] width 43 height 55
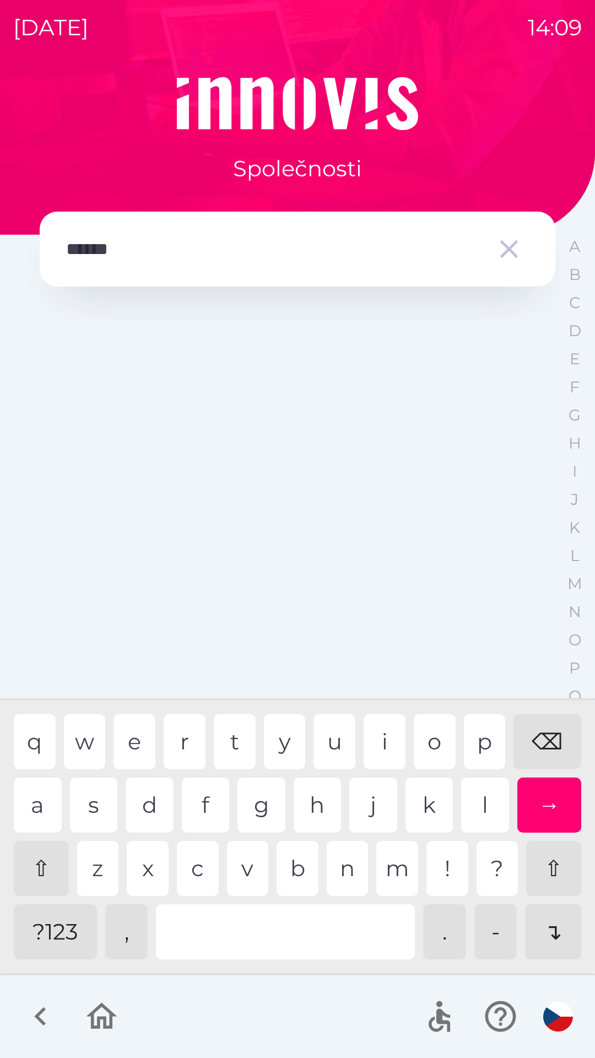
click at [57, 924] on div "?123" at bounding box center [55, 931] width 83 height 55
click at [100, 800] on div "s" at bounding box center [94, 805] width 48 height 55
click at [96, 741] on div "w" at bounding box center [85, 741] width 42 height 55
click at [42, 807] on div "a" at bounding box center [38, 805] width 48 height 55
click at [234, 931] on div at bounding box center [285, 931] width 259 height 55
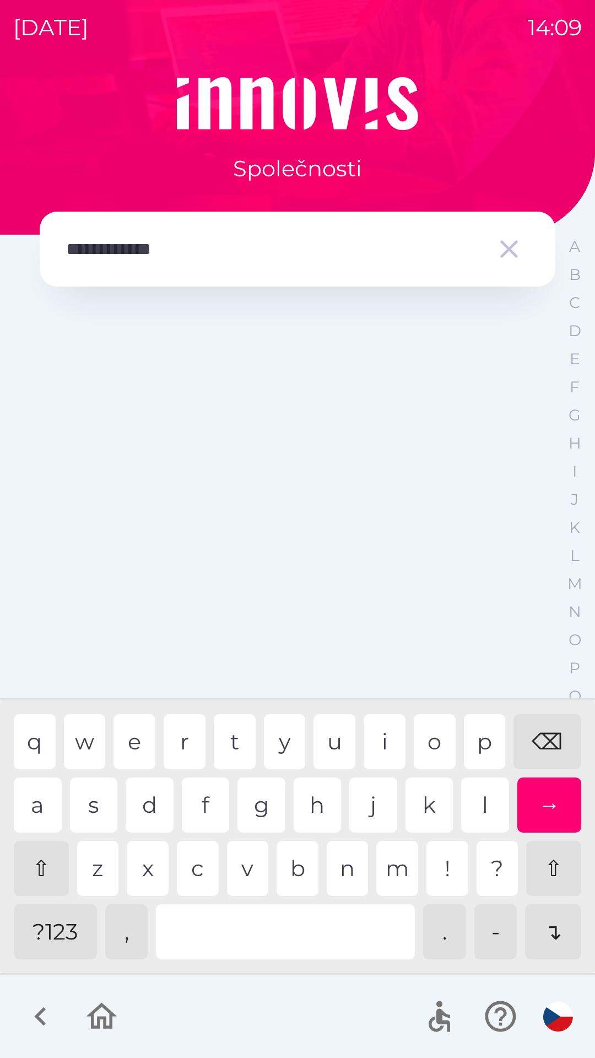
click at [477, 742] on div "p" at bounding box center [485, 741] width 42 height 55
click at [313, 795] on div "h" at bounding box center [318, 805] width 48 height 55
click at [187, 735] on div "r" at bounding box center [185, 741] width 42 height 55
click at [400, 867] on div "m" at bounding box center [397, 868] width 42 height 55
click at [52, 800] on div "a" at bounding box center [38, 805] width 48 height 55
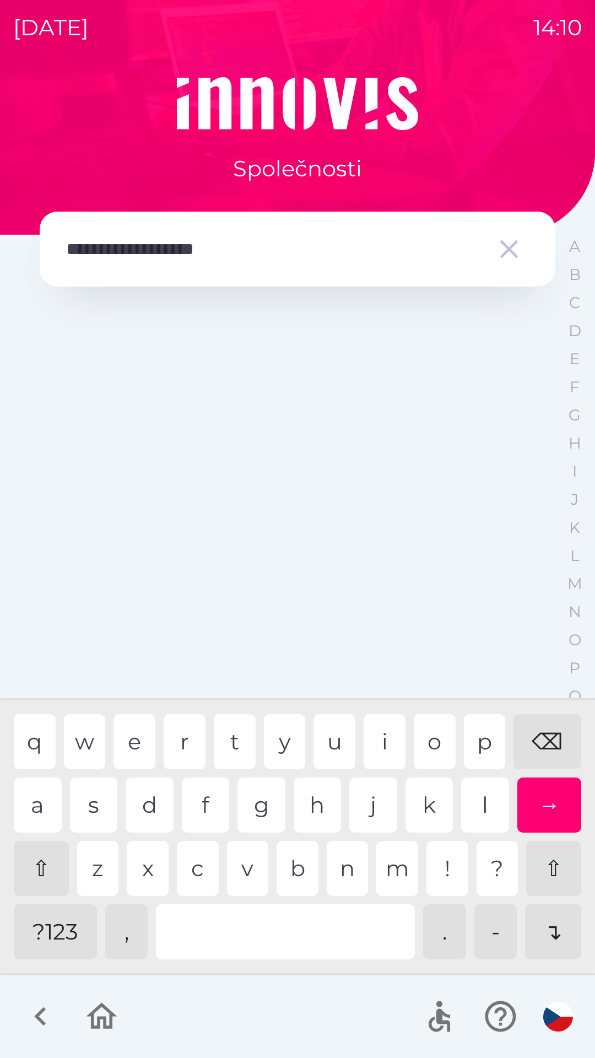
click at [202, 864] on div "c" at bounding box center [198, 868] width 42 height 55
click at [235, 743] on div "t" at bounding box center [235, 741] width 42 height 55
click at [202, 864] on div "c" at bounding box center [198, 868] width 42 height 55
click at [53, 801] on div "a" at bounding box center [38, 805] width 48 height 55
click at [488, 801] on div "l" at bounding box center [485, 805] width 48 height 55
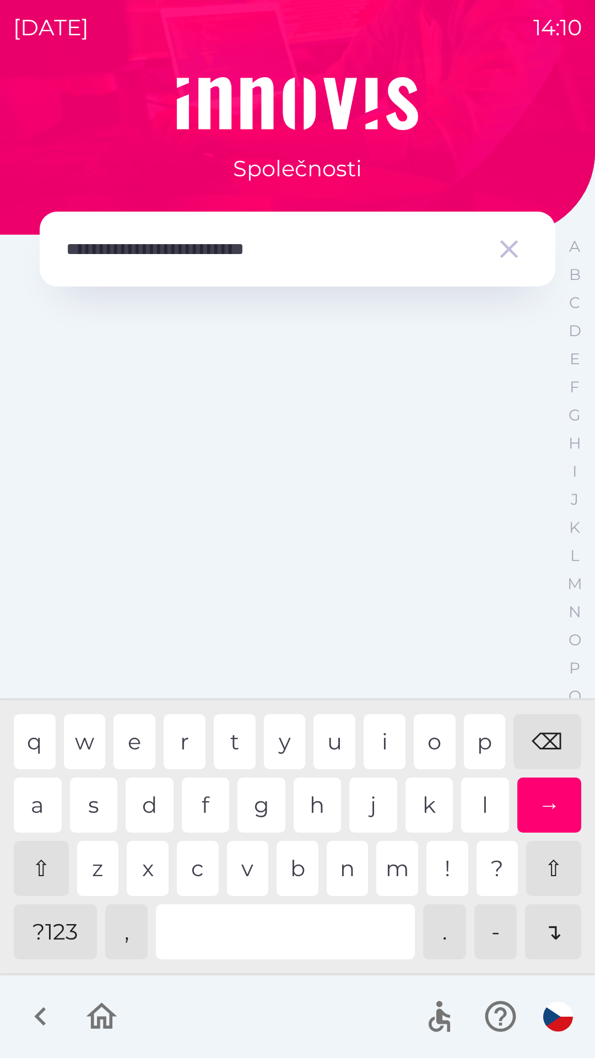
type input "**********"
click at [547, 811] on div "→" at bounding box center [549, 805] width 64 height 55
click at [547, 806] on div "→" at bounding box center [549, 805] width 64 height 55
click at [545, 807] on div "→" at bounding box center [549, 805] width 64 height 55
click at [548, 812] on div "→" at bounding box center [549, 805] width 64 height 55
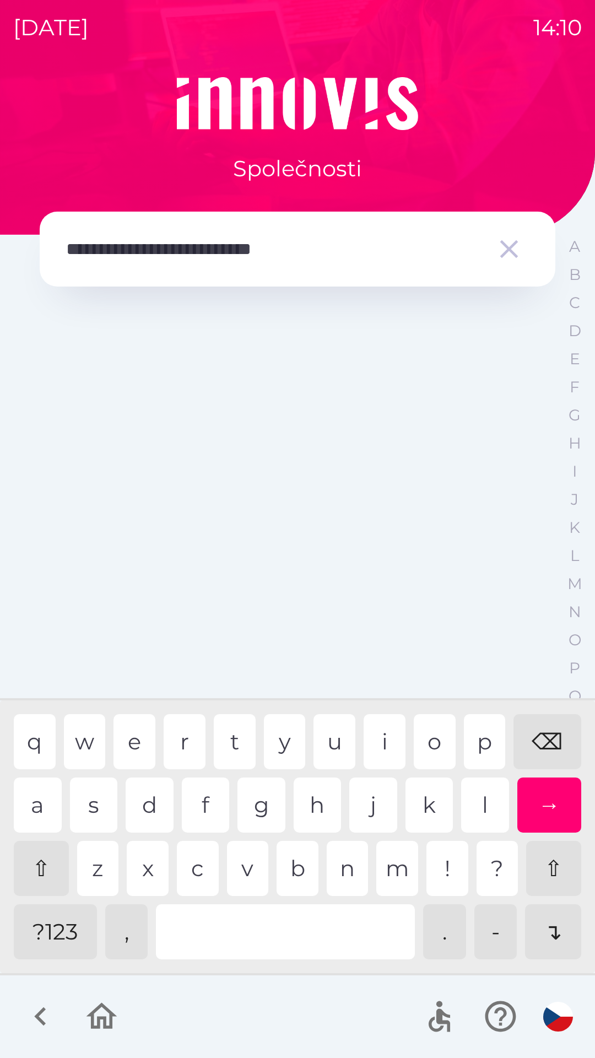
click at [544, 807] on div "→" at bounding box center [549, 805] width 64 height 55
click at [547, 800] on div "→" at bounding box center [549, 805] width 64 height 55
click at [552, 796] on div "→" at bounding box center [549, 805] width 64 height 55
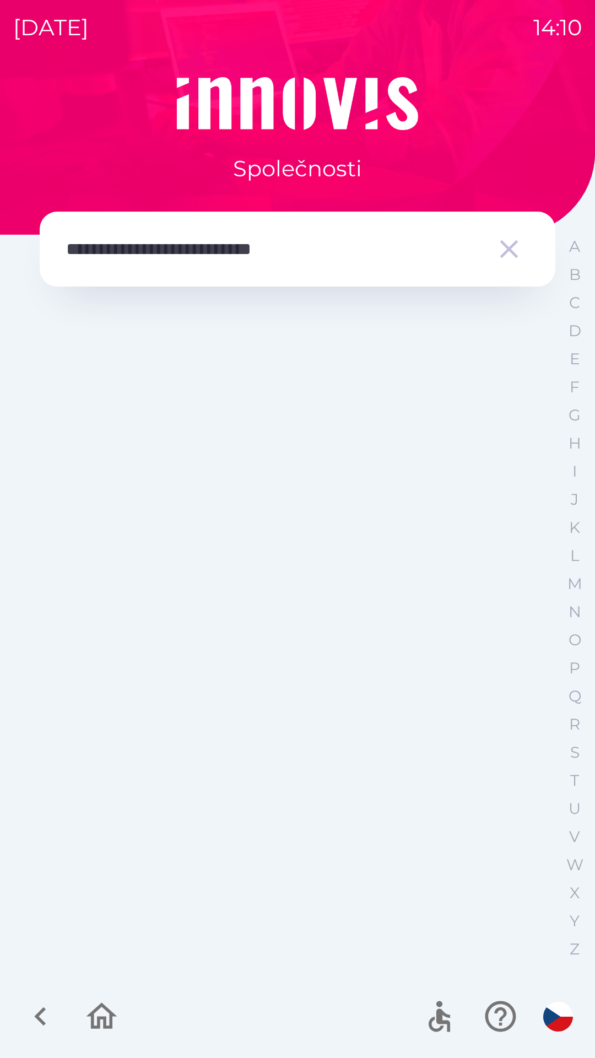
click at [560, 935] on div "**********" at bounding box center [297, 567] width 569 height 981
click at [506, 247] on icon "button" at bounding box center [509, 249] width 18 height 18
